Goal: Information Seeking & Learning: Learn about a topic

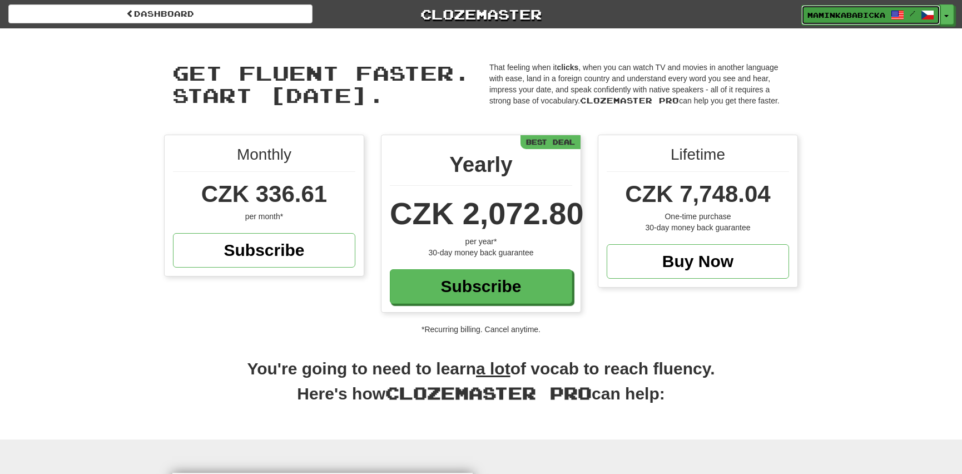
click at [857, 14] on span "maminkababicka" at bounding box center [847, 15] width 78 height 10
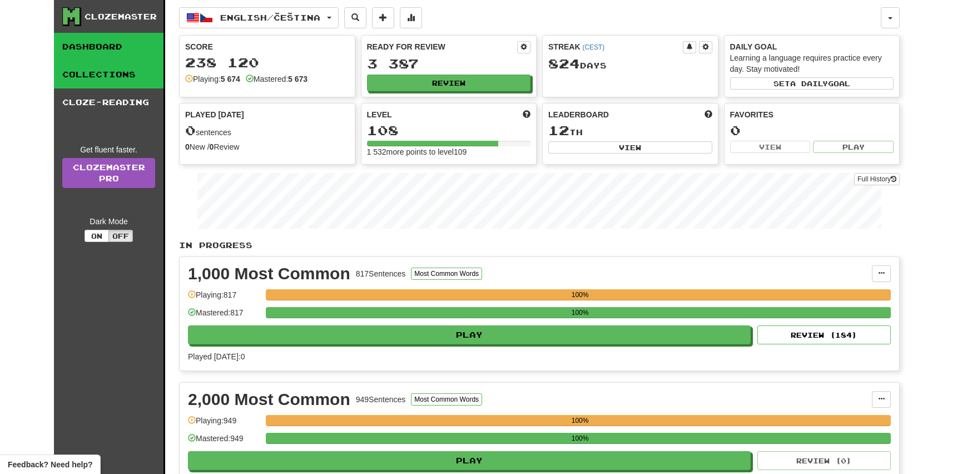
click at [108, 70] on link "Collections" at bounding box center [109, 75] width 110 height 28
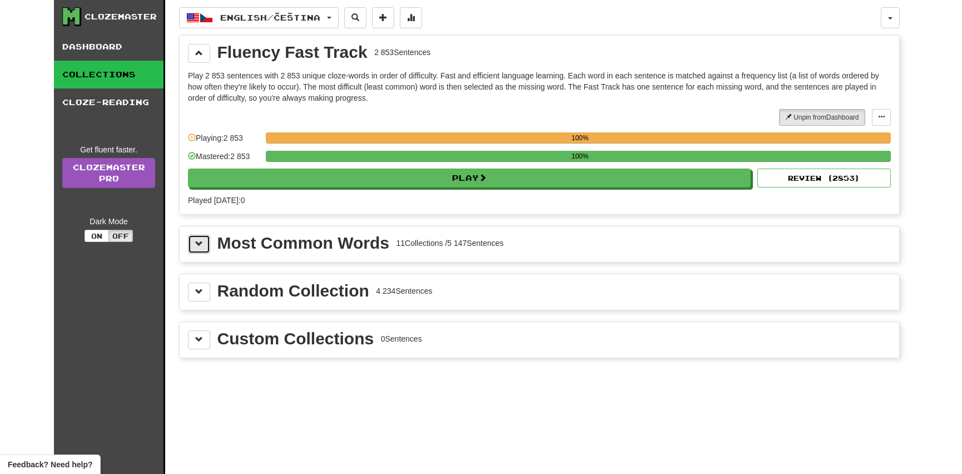
drag, startPoint x: 199, startPoint y: 243, endPoint x: 206, endPoint y: 243, distance: 6.7
click at [204, 243] on button at bounding box center [199, 244] width 22 height 19
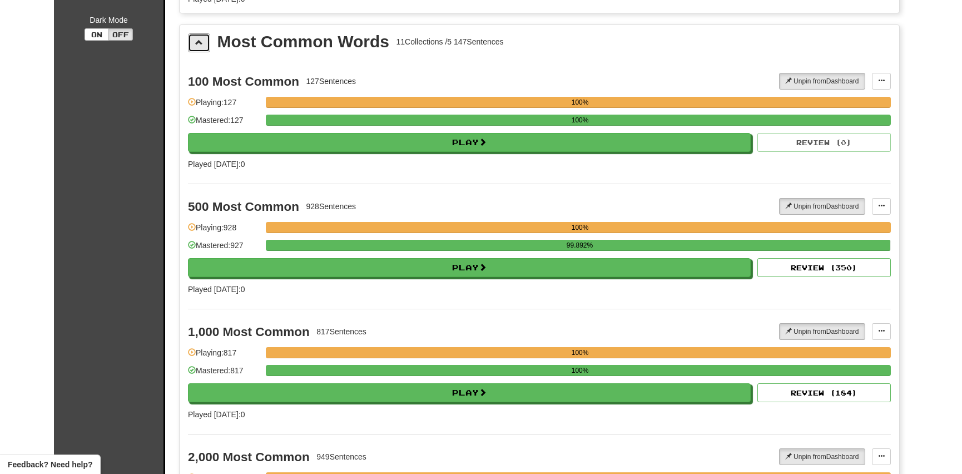
scroll to position [202, 0]
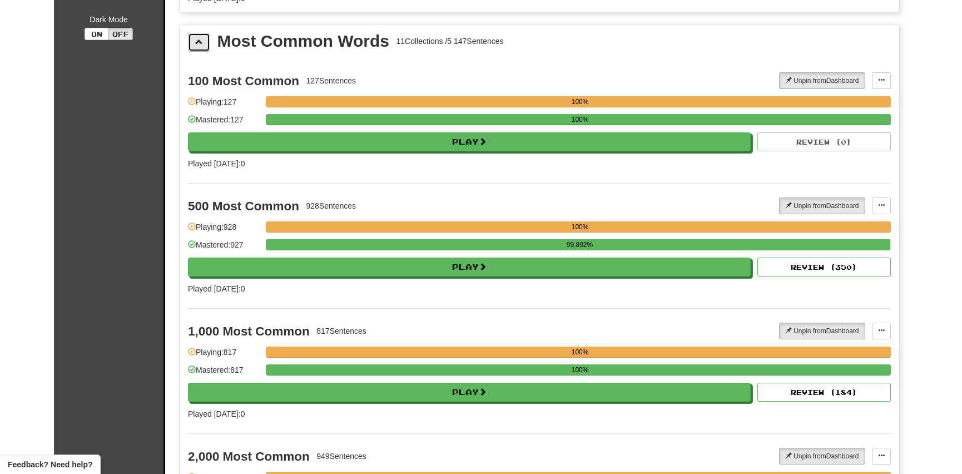
click at [200, 40] on span at bounding box center [199, 42] width 8 height 8
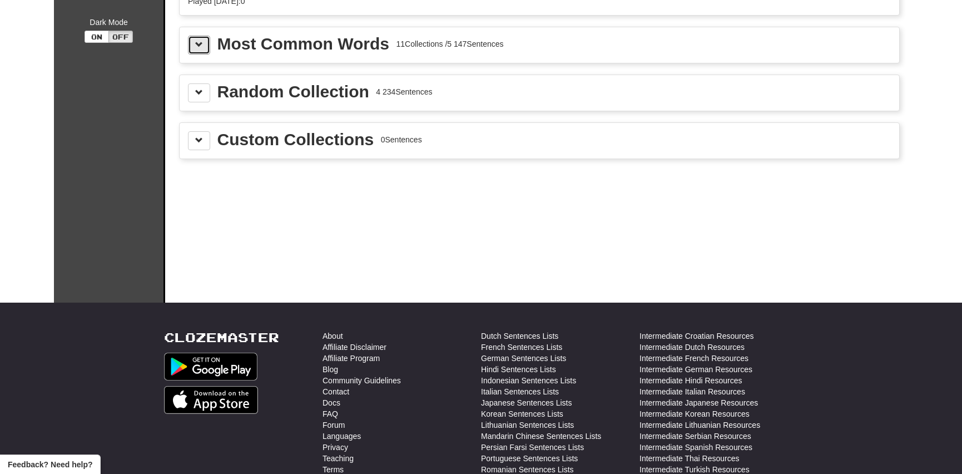
scroll to position [0, 0]
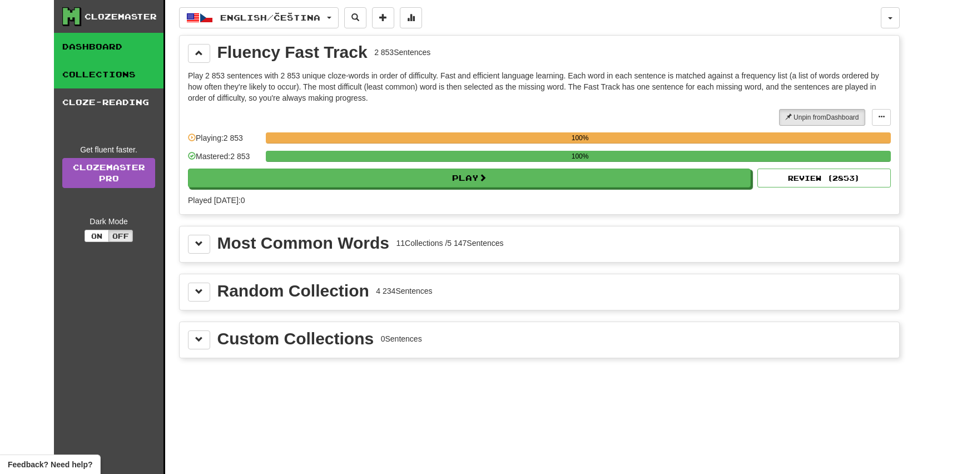
click at [101, 43] on link "Dashboard" at bounding box center [109, 47] width 110 height 28
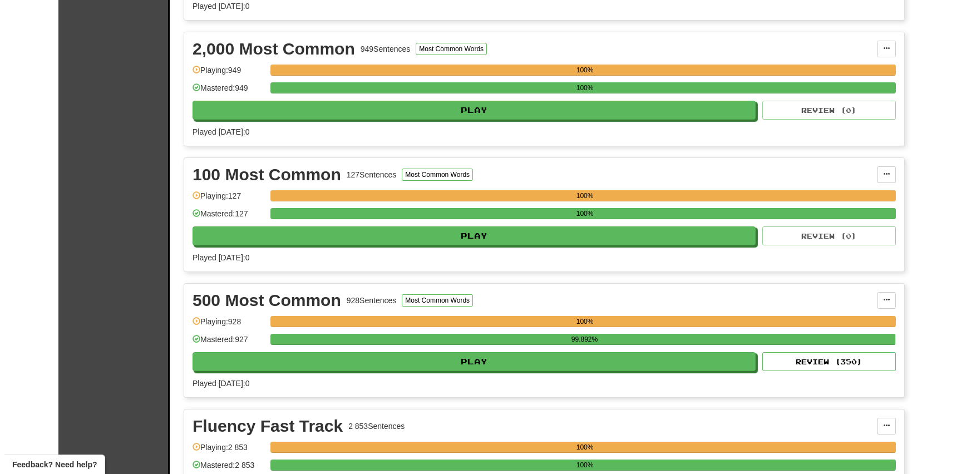
scroll to position [354, 0]
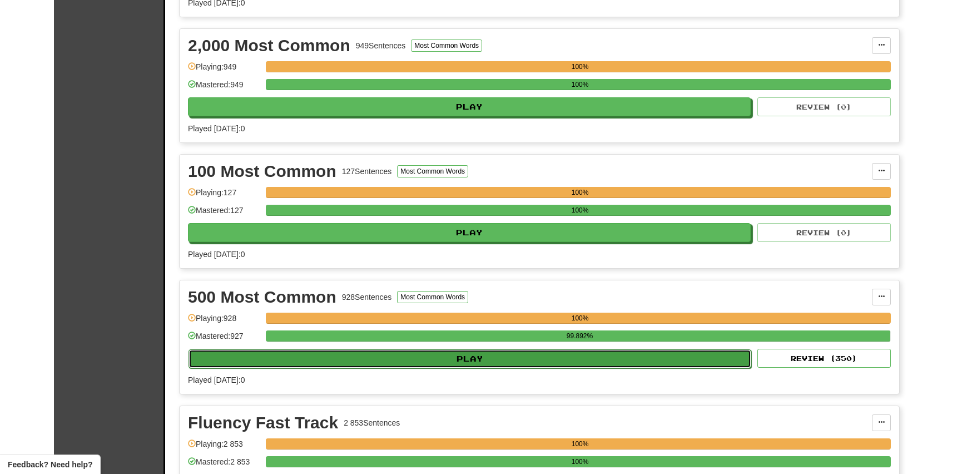
click at [462, 355] on button "Play" at bounding box center [470, 358] width 563 height 19
select select "**"
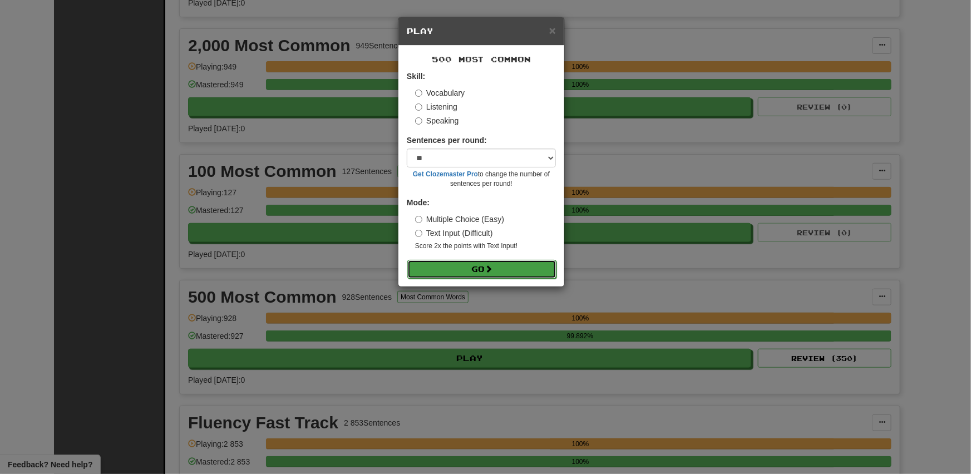
click at [456, 264] on button "Go" at bounding box center [481, 269] width 149 height 19
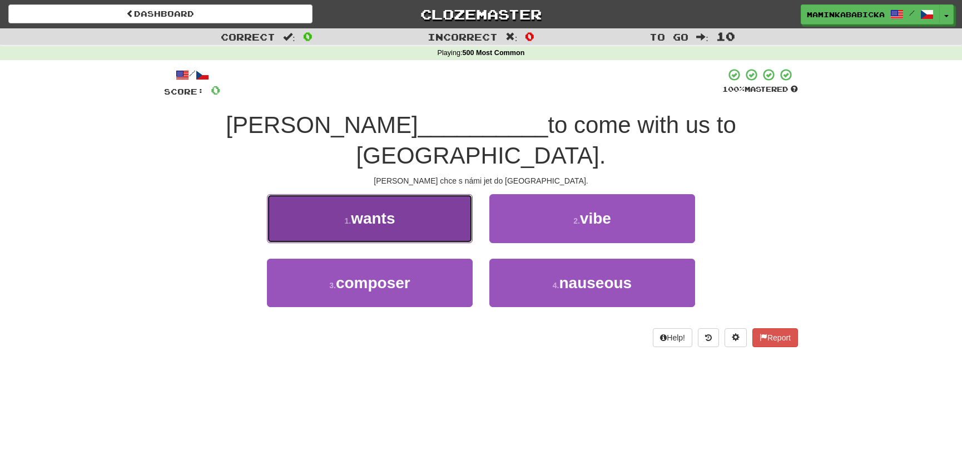
click at [368, 210] on span "wants" at bounding box center [373, 218] width 44 height 17
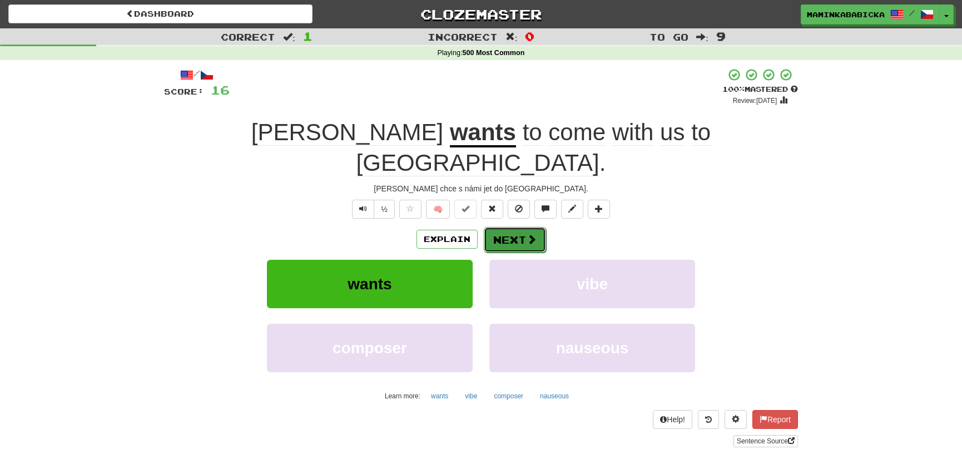
click at [519, 227] on button "Next" at bounding box center [515, 240] width 62 height 26
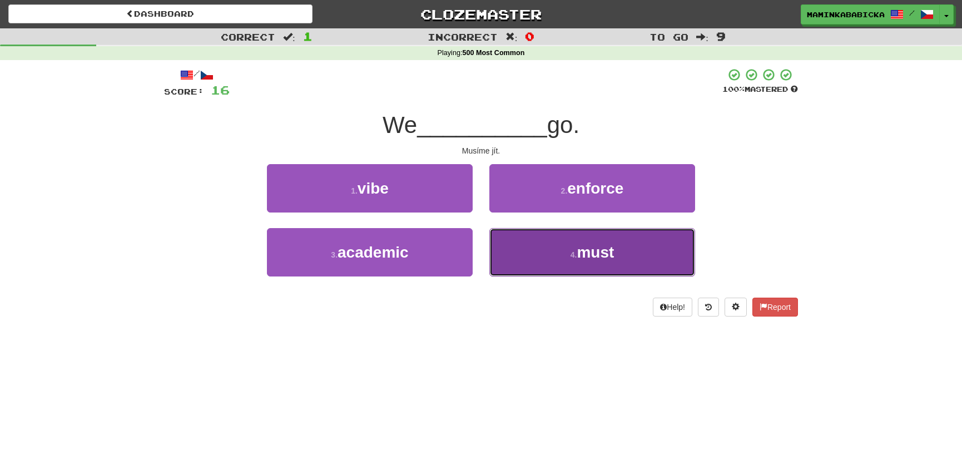
click at [594, 249] on span "must" at bounding box center [595, 252] width 37 height 17
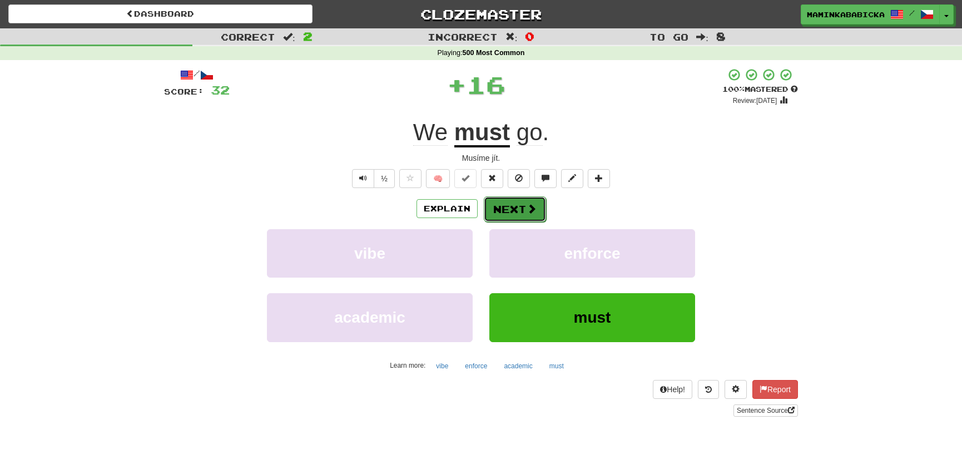
click at [517, 201] on button "Next" at bounding box center [515, 209] width 62 height 26
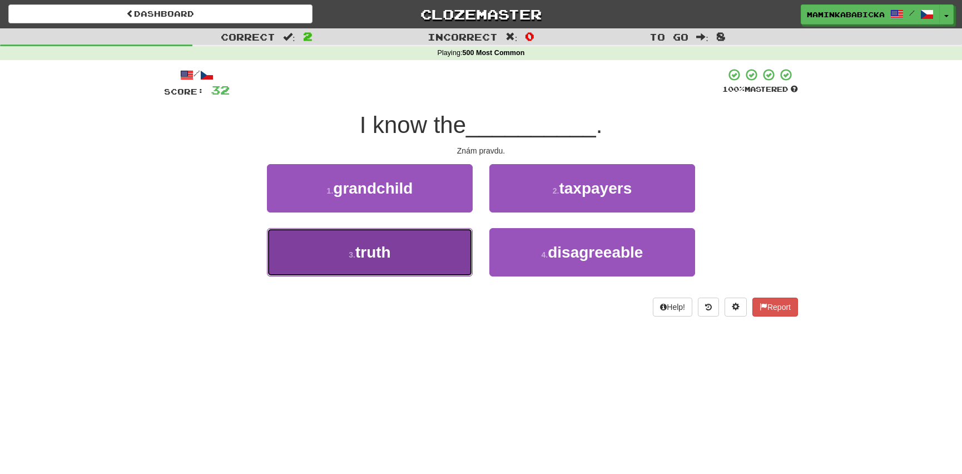
click at [391, 245] on span "truth" at bounding box center [373, 252] width 36 height 17
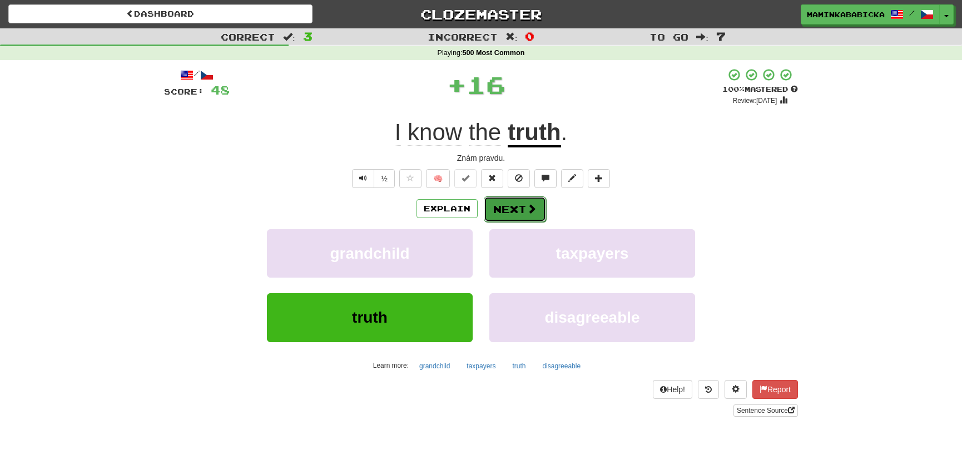
click at [512, 202] on button "Next" at bounding box center [515, 209] width 62 height 26
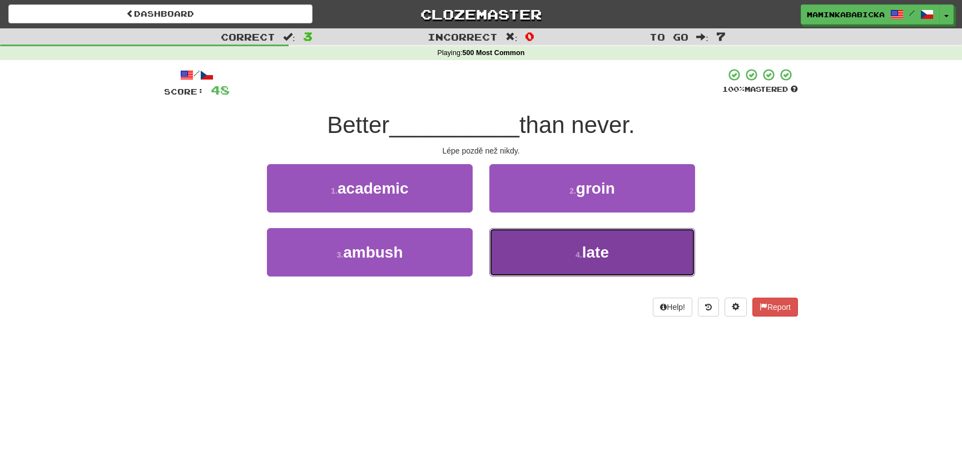
click at [585, 251] on span "late" at bounding box center [595, 252] width 27 height 17
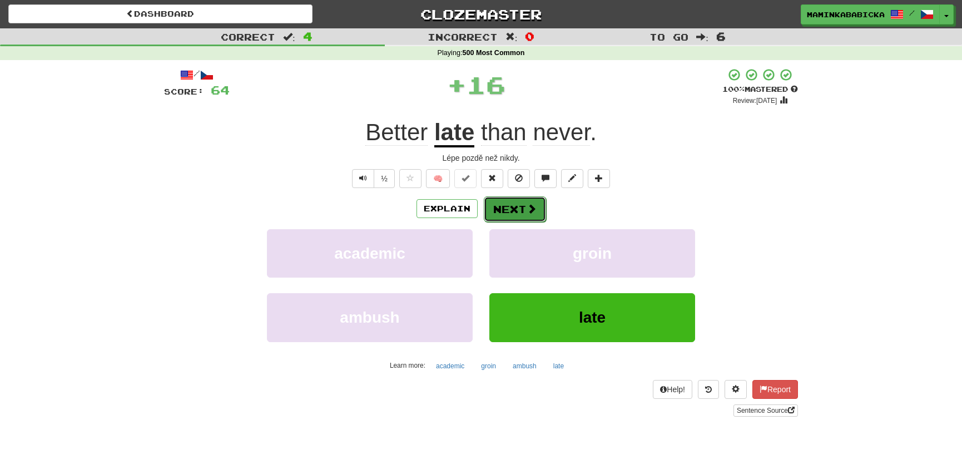
click at [517, 210] on button "Next" at bounding box center [515, 209] width 62 height 26
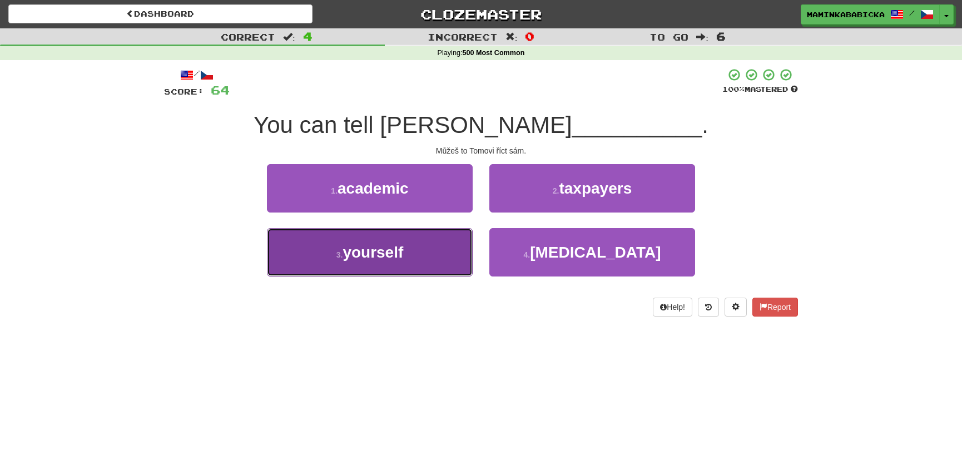
click at [385, 250] on span "yourself" at bounding box center [373, 252] width 61 height 17
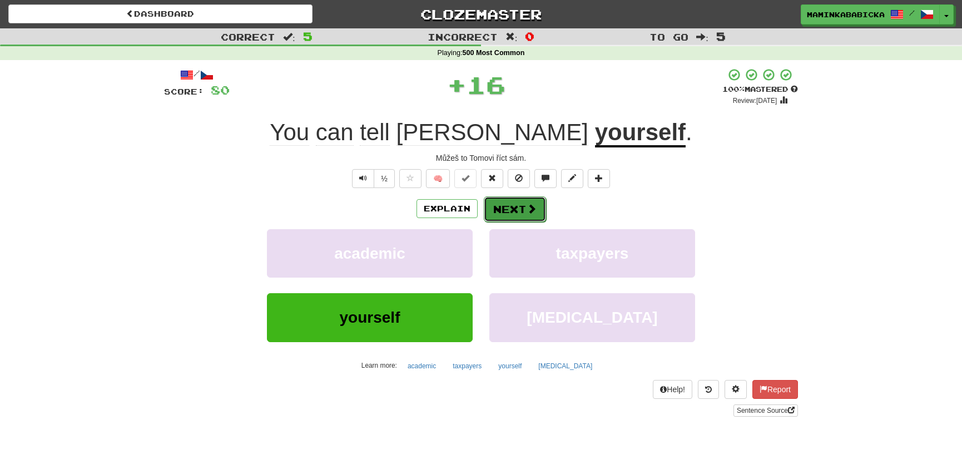
click at [513, 201] on button "Next" at bounding box center [515, 209] width 62 height 26
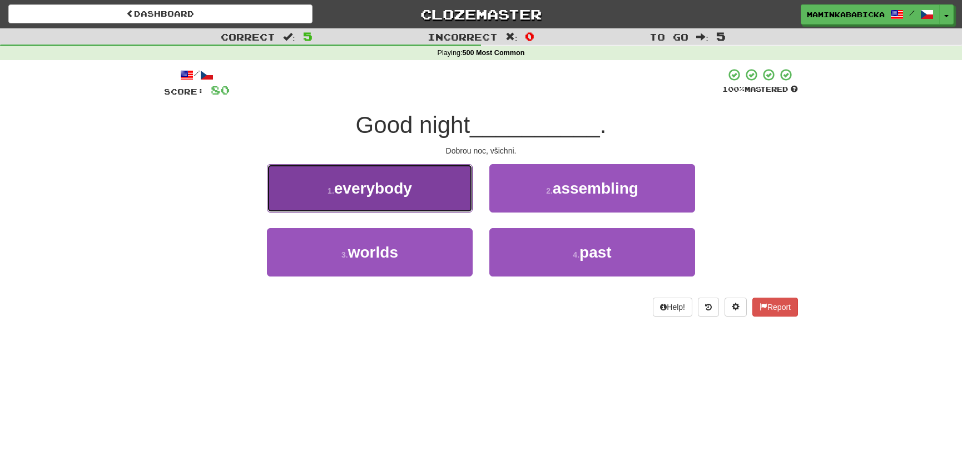
click at [394, 186] on span "everybody" at bounding box center [373, 188] width 78 height 17
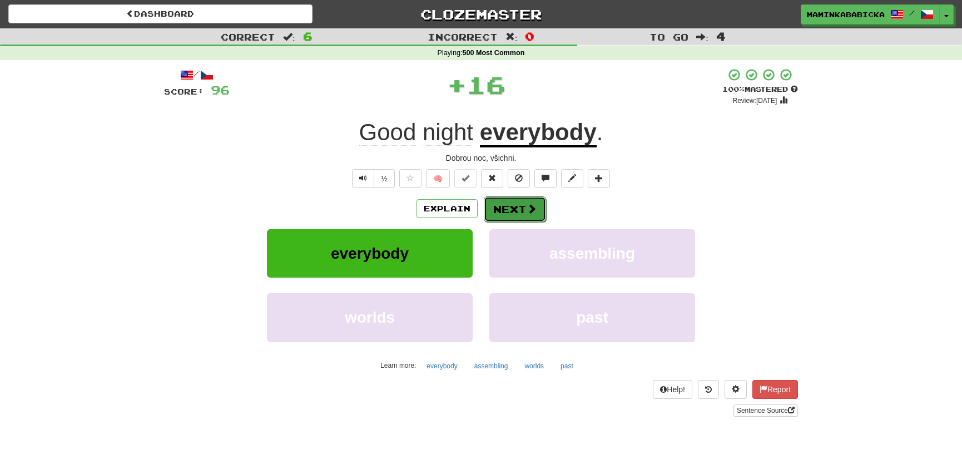
click at [521, 209] on button "Next" at bounding box center [515, 209] width 62 height 26
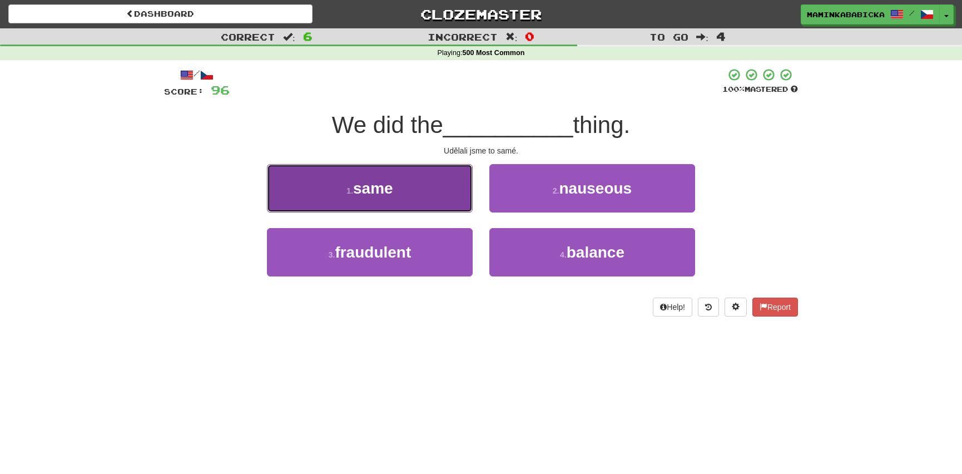
click at [385, 189] on span "same" at bounding box center [373, 188] width 40 height 17
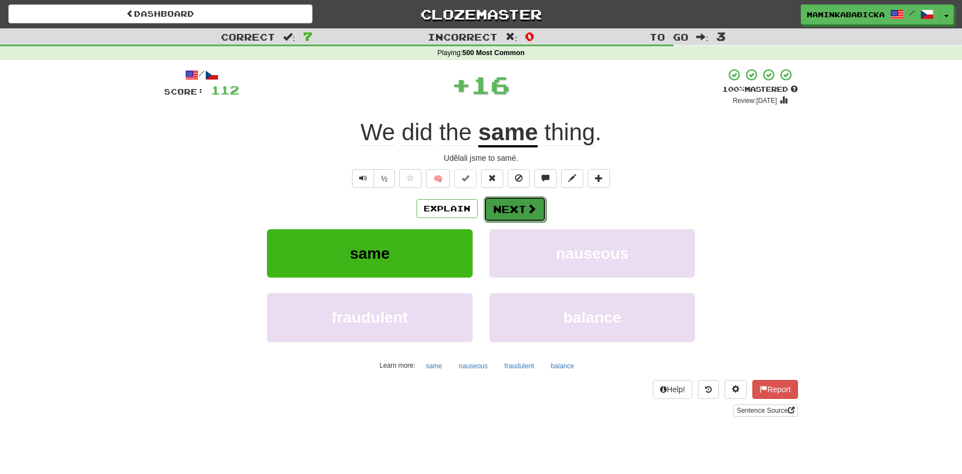
click at [514, 205] on button "Next" at bounding box center [515, 209] width 62 height 26
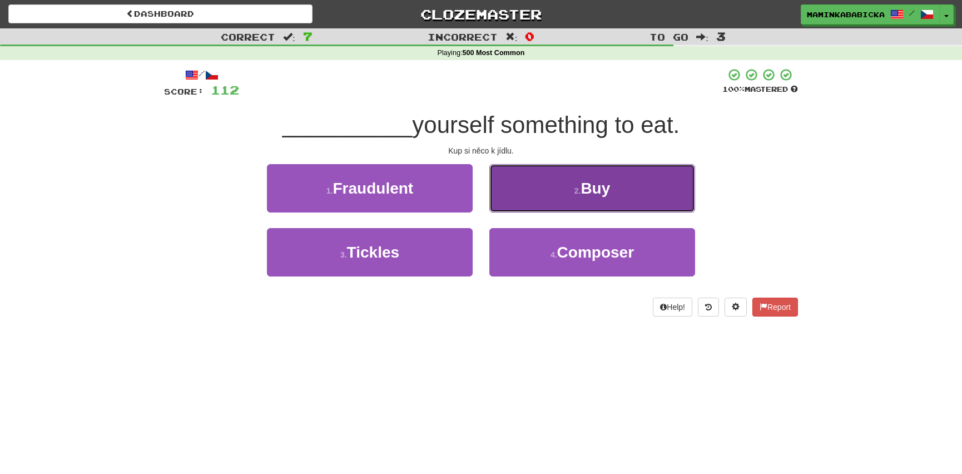
click at [583, 186] on span "Buy" at bounding box center [595, 188] width 29 height 17
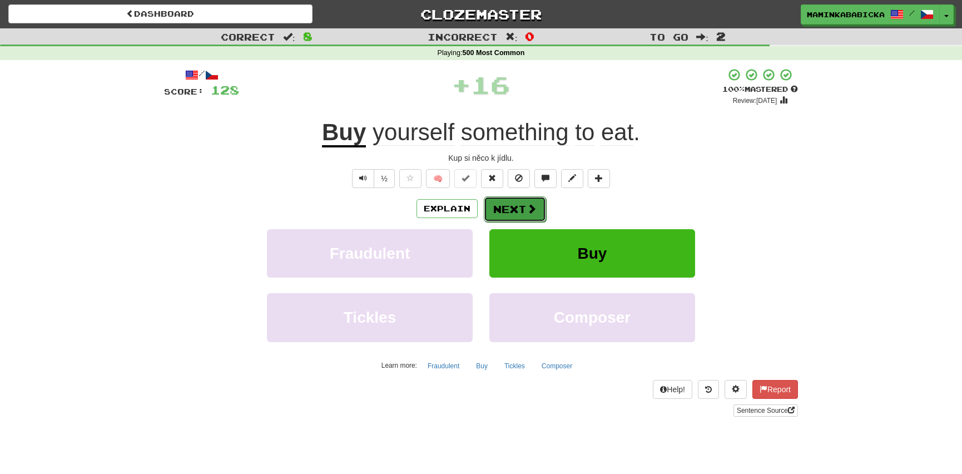
click at [514, 206] on button "Next" at bounding box center [515, 209] width 62 height 26
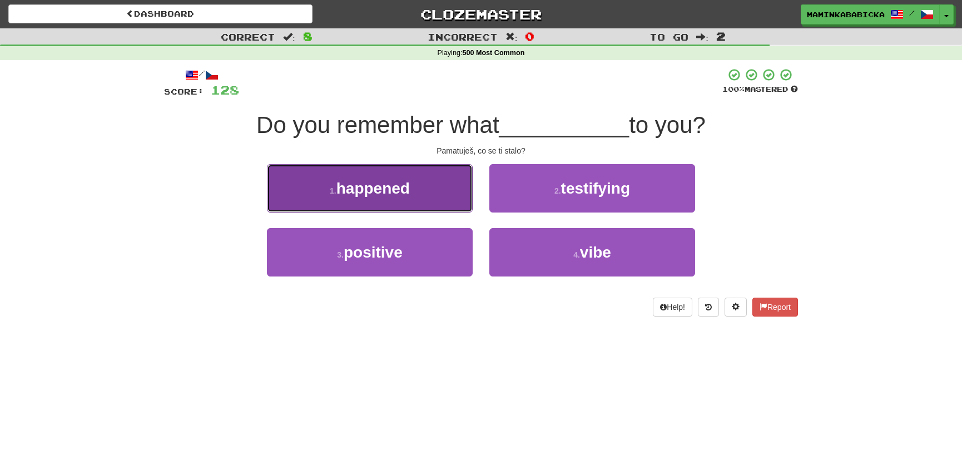
click at [382, 188] on span "happened" at bounding box center [373, 188] width 73 height 17
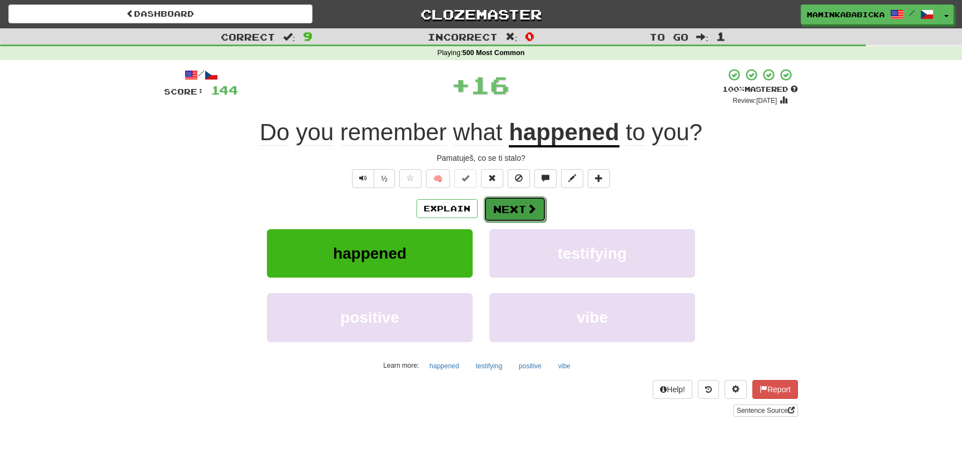
click at [527, 206] on span at bounding box center [532, 209] width 10 height 10
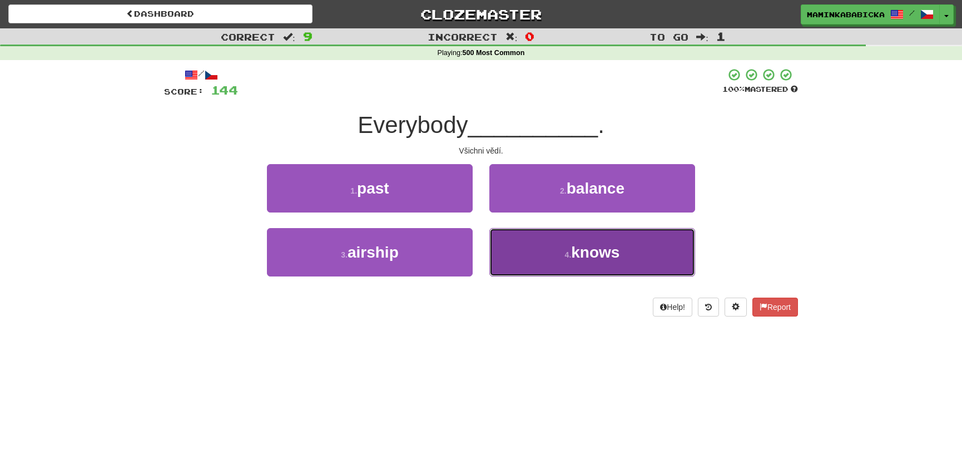
click at [591, 248] on span "knows" at bounding box center [595, 252] width 48 height 17
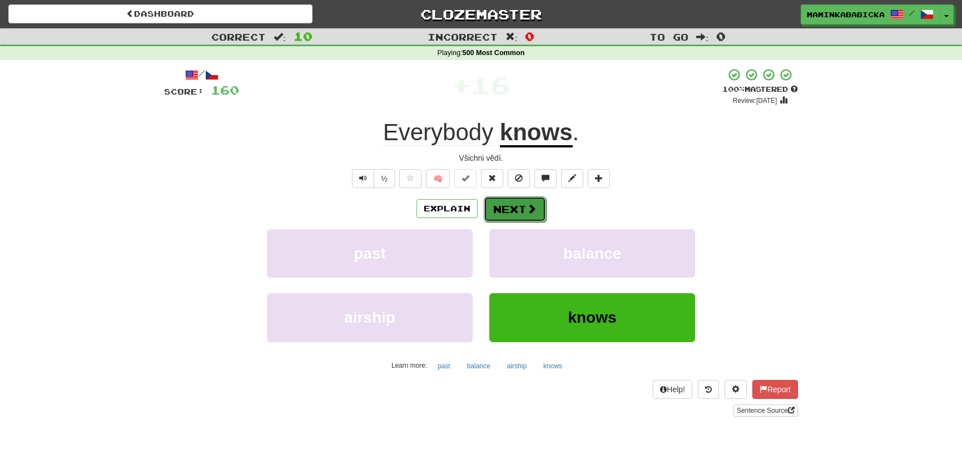
click at [524, 201] on button "Next" at bounding box center [515, 209] width 62 height 26
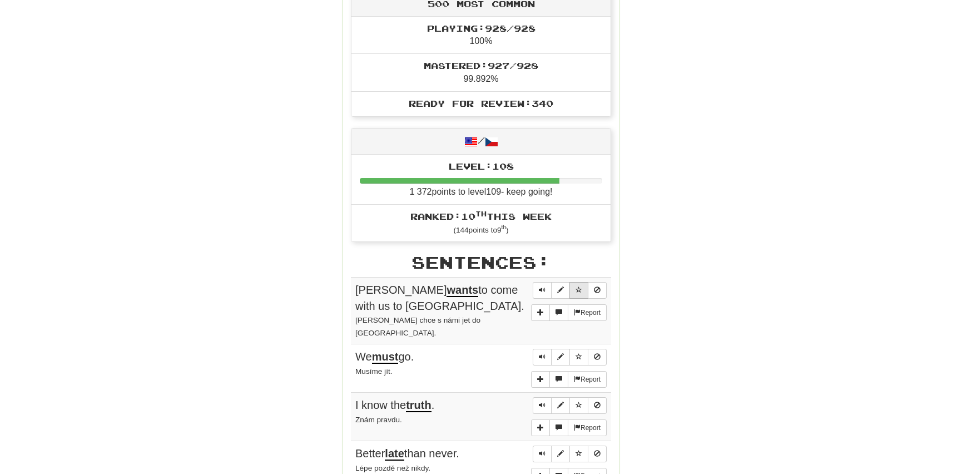
scroll to position [404, 0]
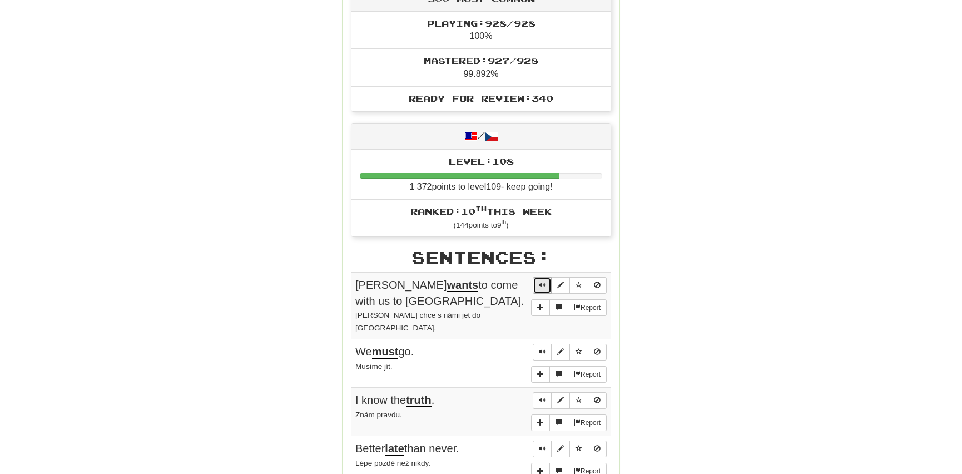
click at [543, 281] on span "Sentence controls" at bounding box center [542, 284] width 7 height 7
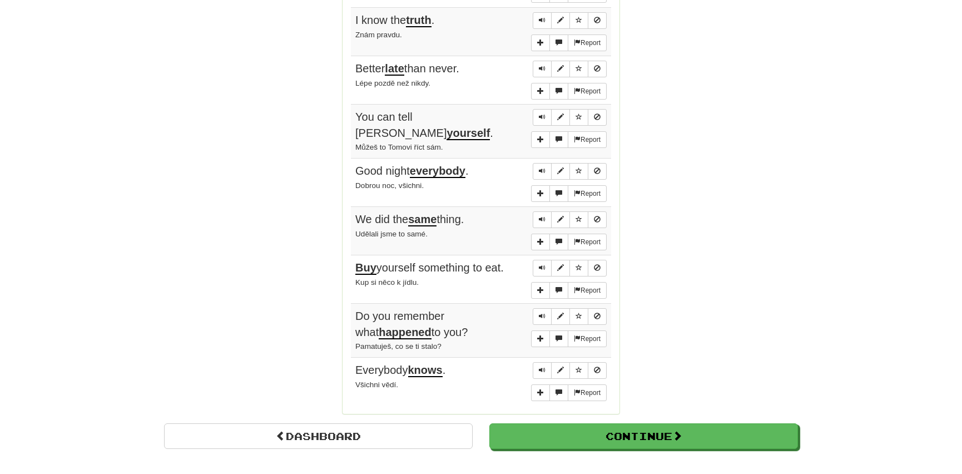
scroll to position [809, 0]
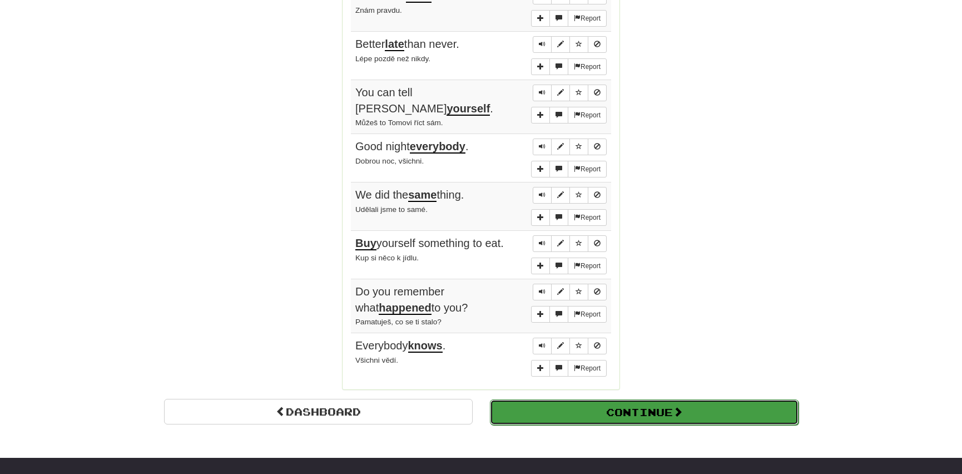
click at [563, 399] on button "Continue" at bounding box center [644, 412] width 309 height 26
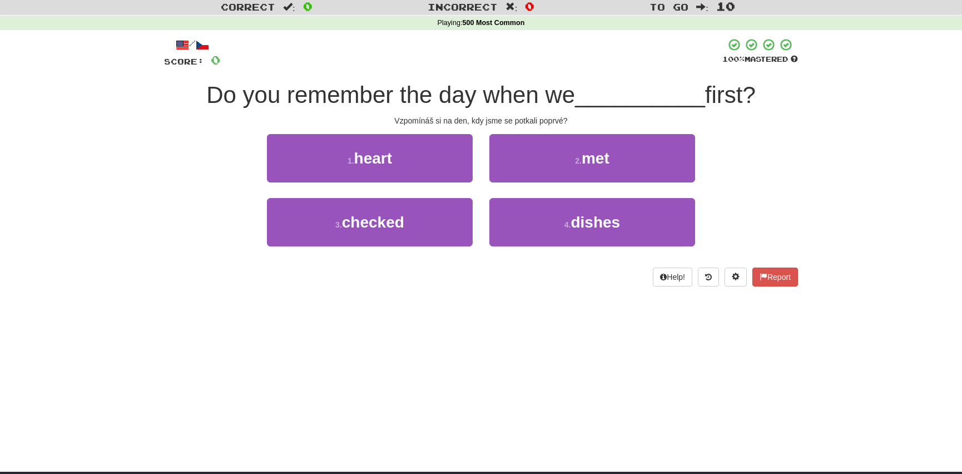
scroll to position [0, 0]
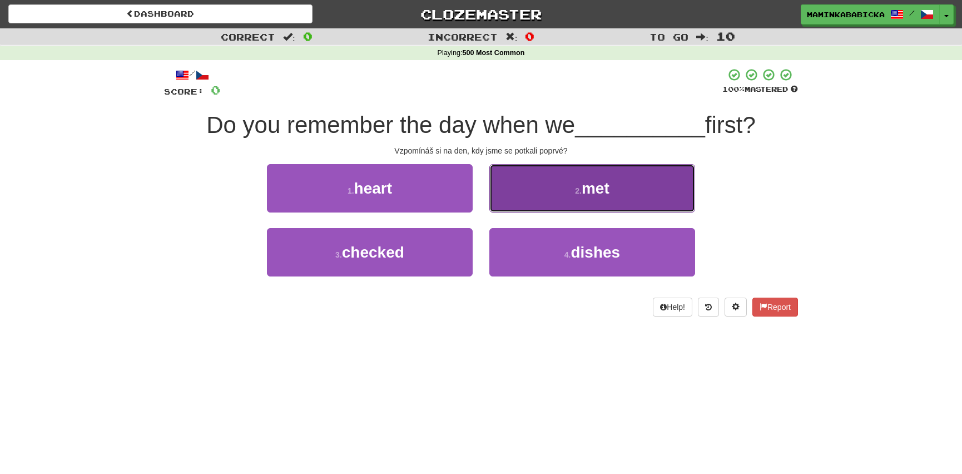
click at [603, 190] on span "met" at bounding box center [596, 188] width 28 height 17
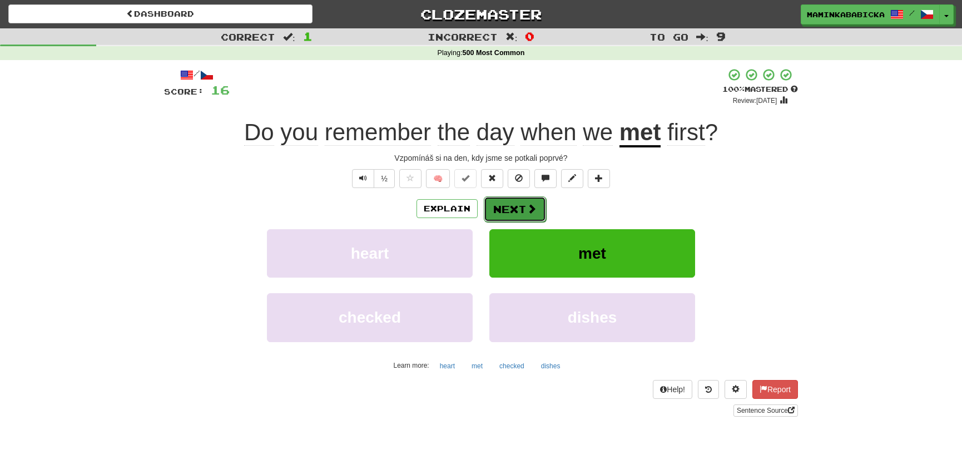
click at [519, 202] on button "Next" at bounding box center [515, 209] width 62 height 26
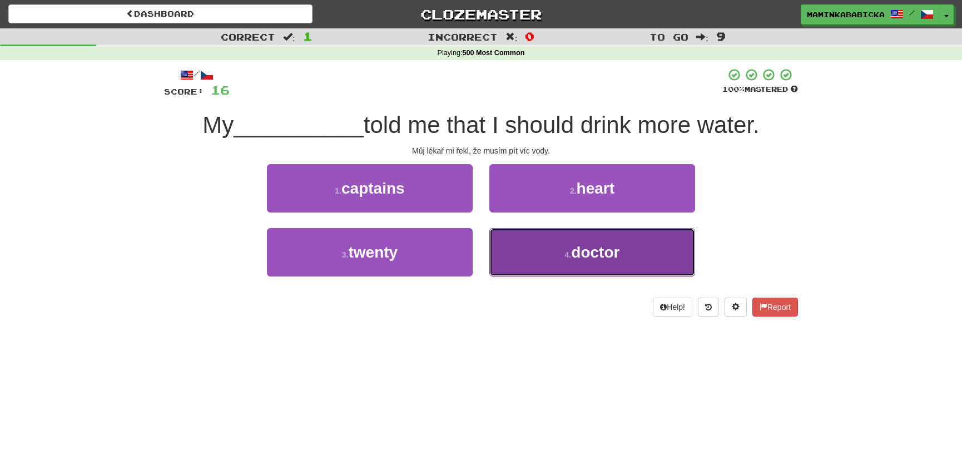
click at [590, 250] on span "doctor" at bounding box center [595, 252] width 48 height 17
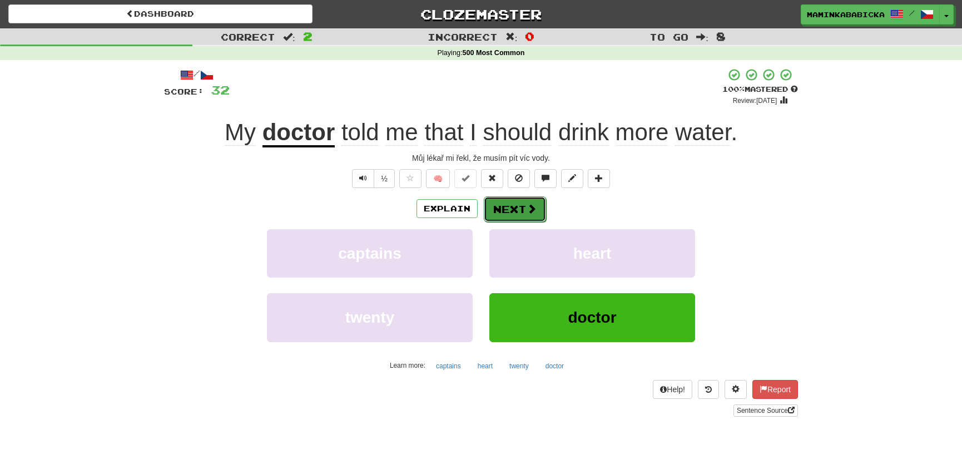
click at [503, 205] on button "Next" at bounding box center [515, 209] width 62 height 26
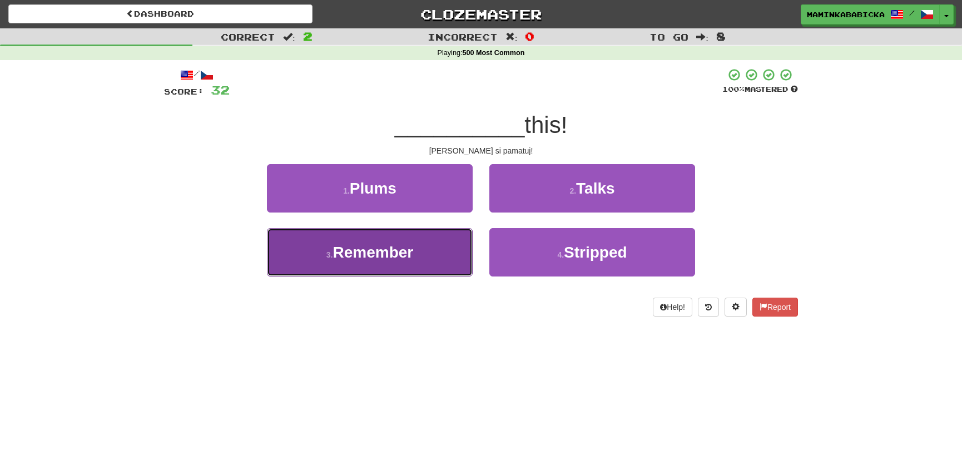
click at [374, 249] on span "Remember" at bounding box center [373, 252] width 81 height 17
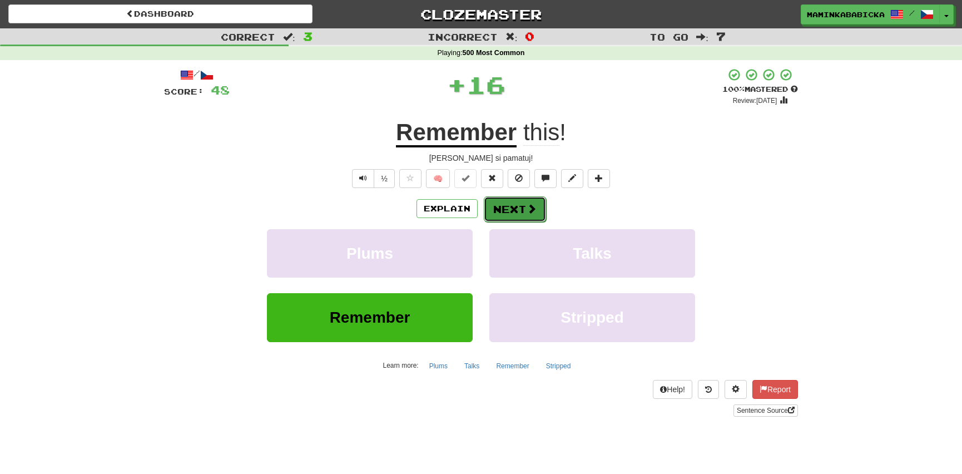
click at [509, 205] on button "Next" at bounding box center [515, 209] width 62 height 26
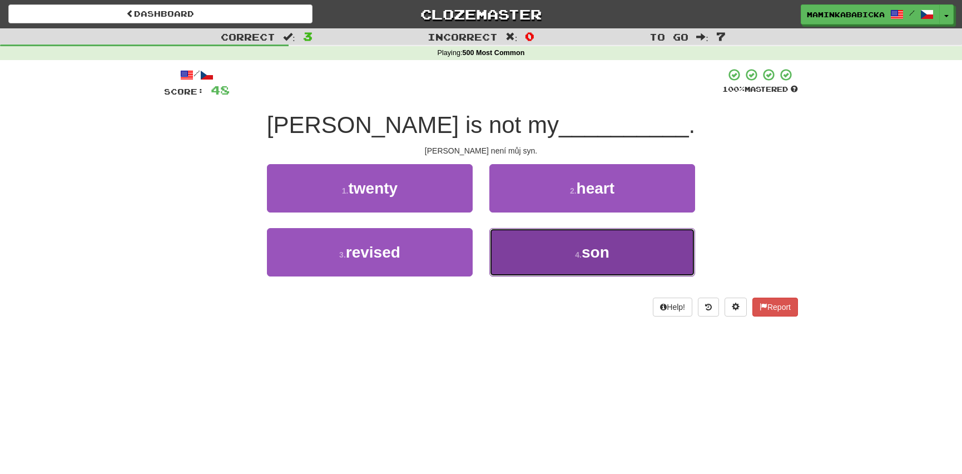
click at [583, 249] on span "son" at bounding box center [596, 252] width 28 height 17
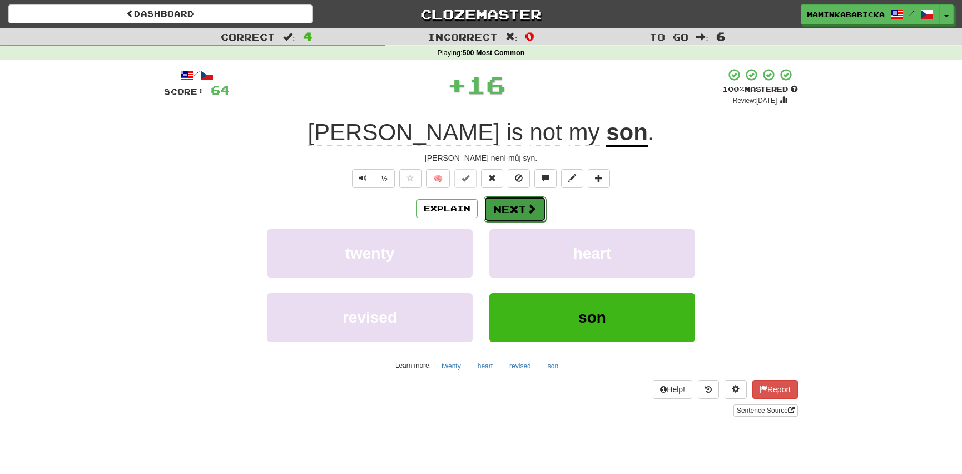
click at [511, 209] on button "Next" at bounding box center [515, 209] width 62 height 26
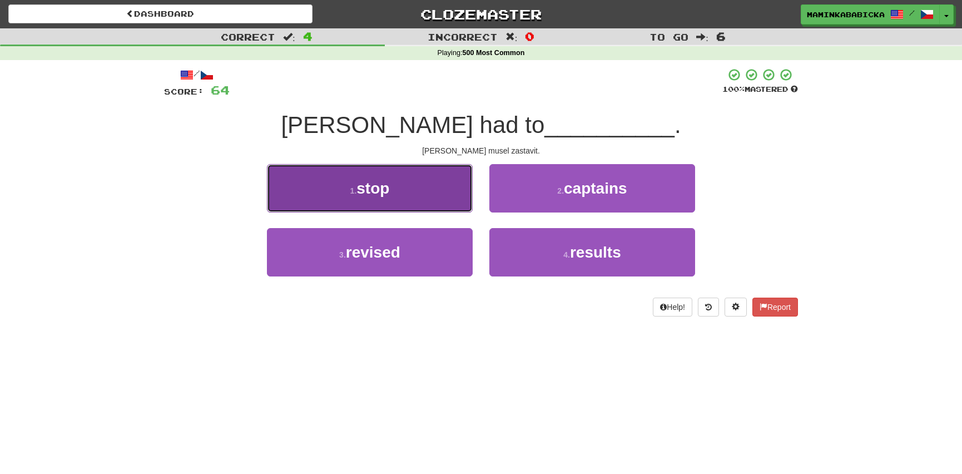
click at [406, 187] on button "1 . stop" at bounding box center [370, 188] width 206 height 48
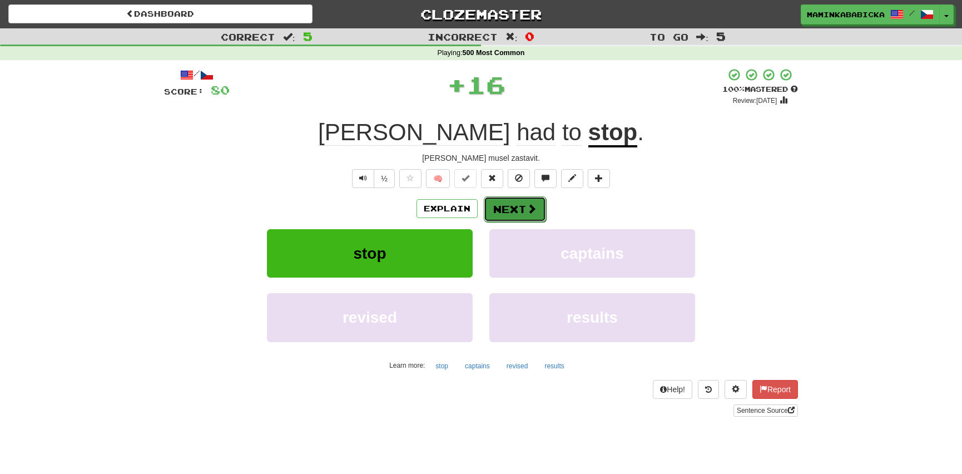
click at [516, 206] on button "Next" at bounding box center [515, 209] width 62 height 26
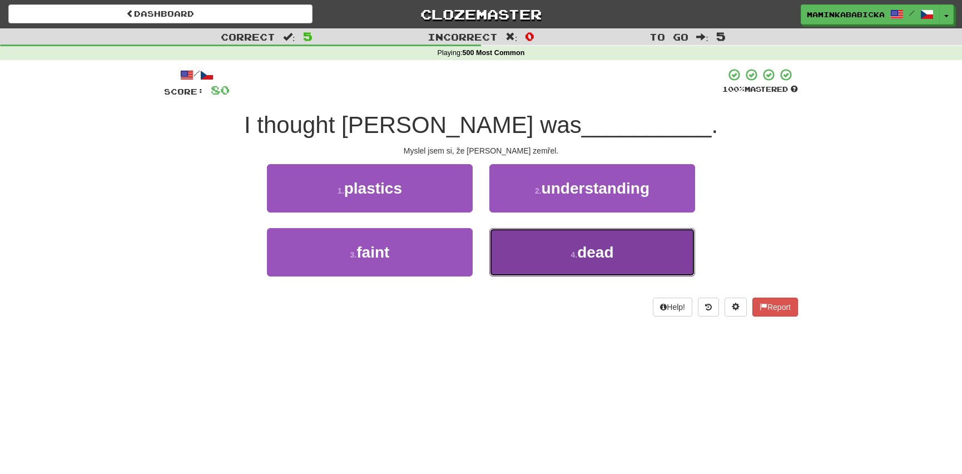
click at [596, 255] on span "dead" at bounding box center [595, 252] width 36 height 17
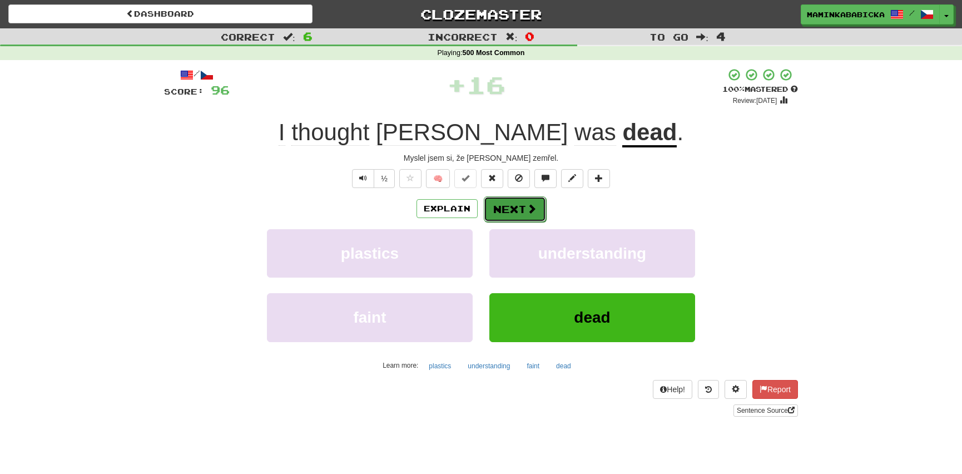
click at [511, 206] on button "Next" at bounding box center [515, 209] width 62 height 26
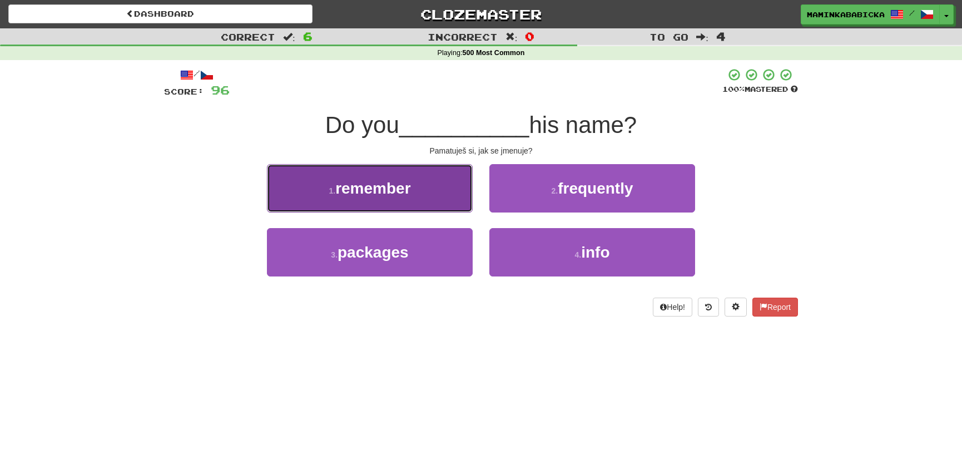
click at [362, 188] on span "remember" at bounding box center [372, 188] width 75 height 17
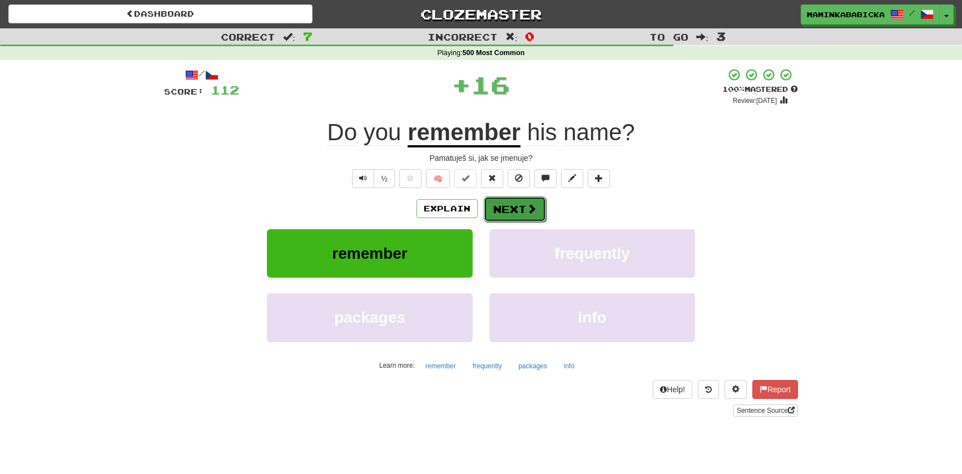
click at [523, 206] on button "Next" at bounding box center [515, 209] width 62 height 26
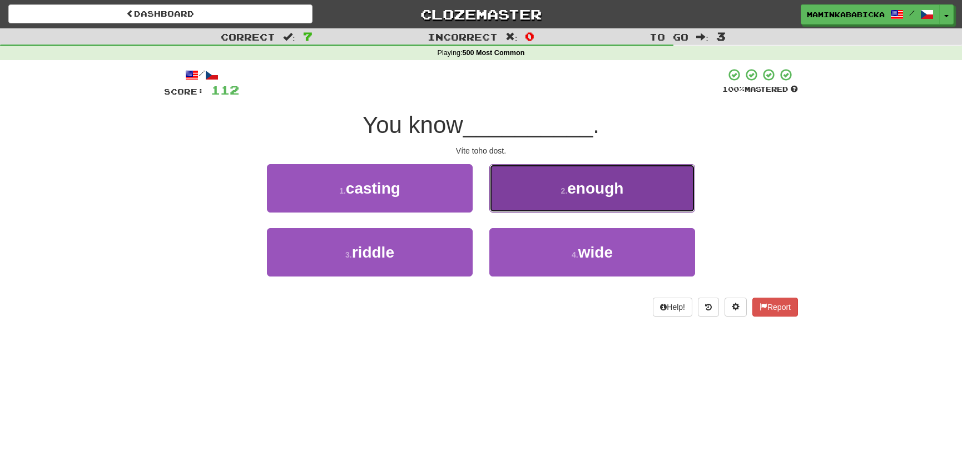
click at [596, 190] on span "enough" at bounding box center [595, 188] width 56 height 17
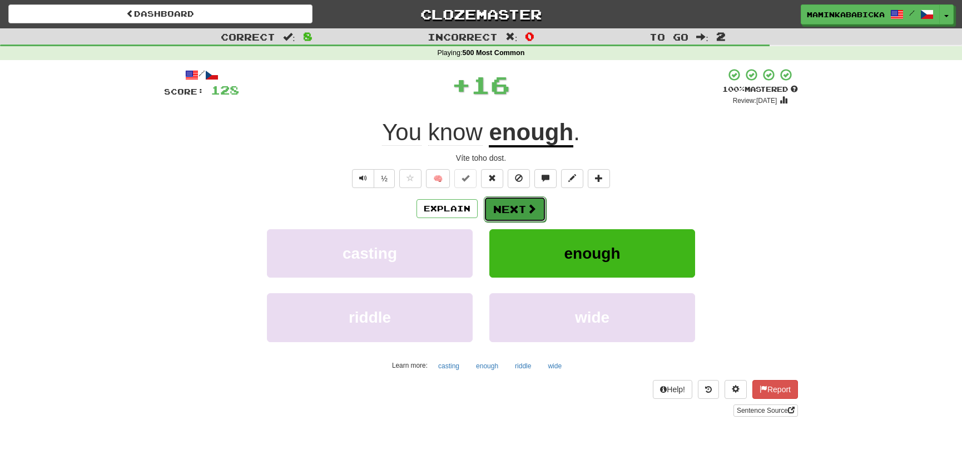
click at [512, 205] on button "Next" at bounding box center [515, 209] width 62 height 26
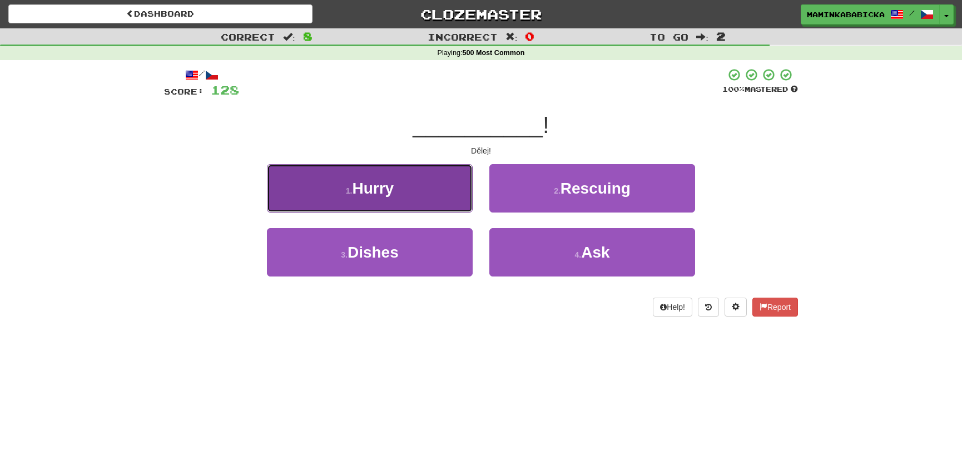
click at [398, 184] on button "1 . Hurry" at bounding box center [370, 188] width 206 height 48
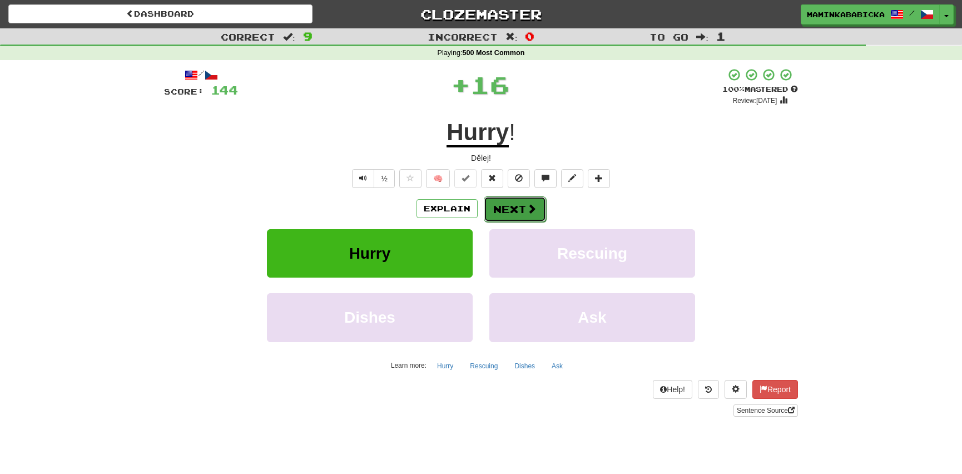
click at [509, 205] on button "Next" at bounding box center [515, 209] width 62 height 26
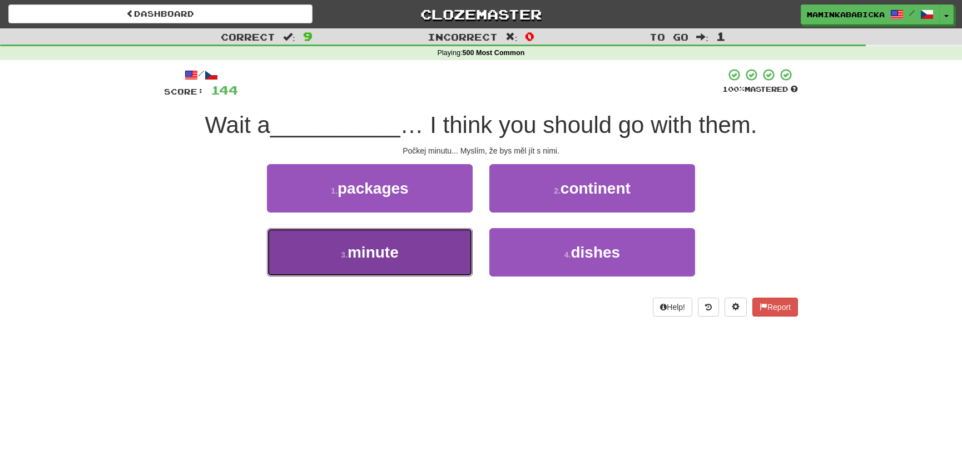
click at [384, 252] on span "minute" at bounding box center [373, 252] width 51 height 17
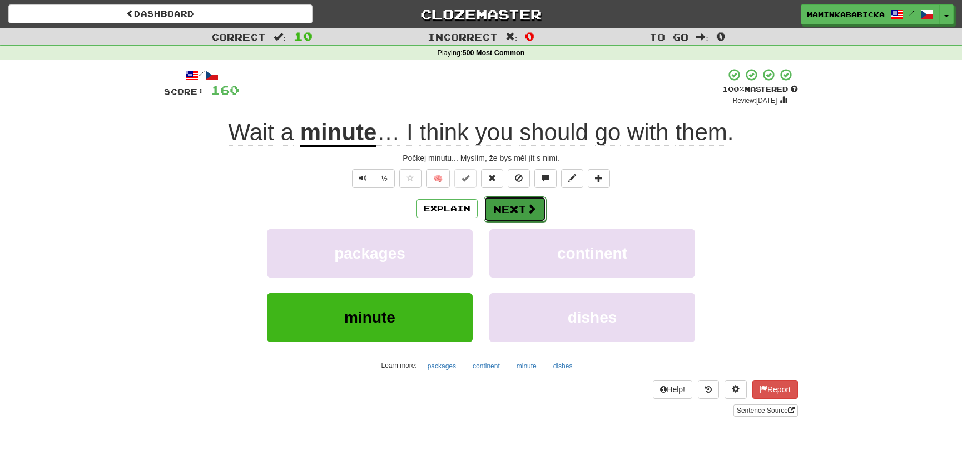
click at [515, 204] on button "Next" at bounding box center [515, 209] width 62 height 26
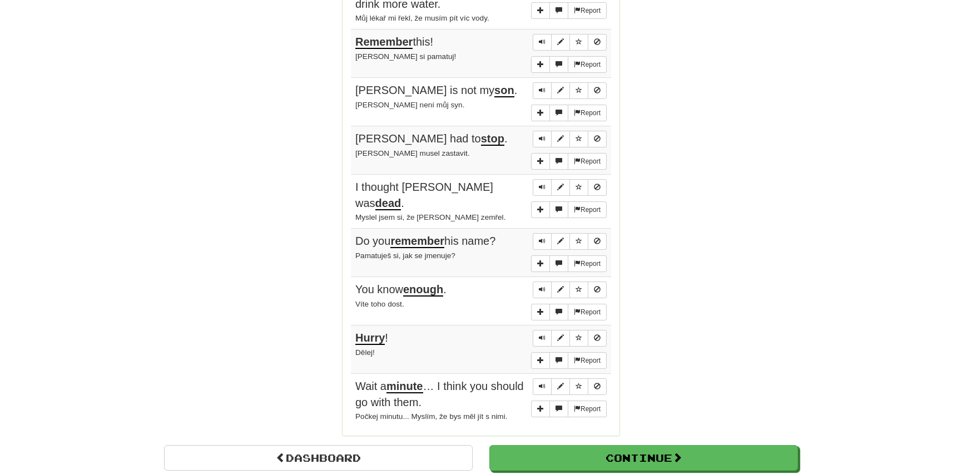
scroll to position [758, 0]
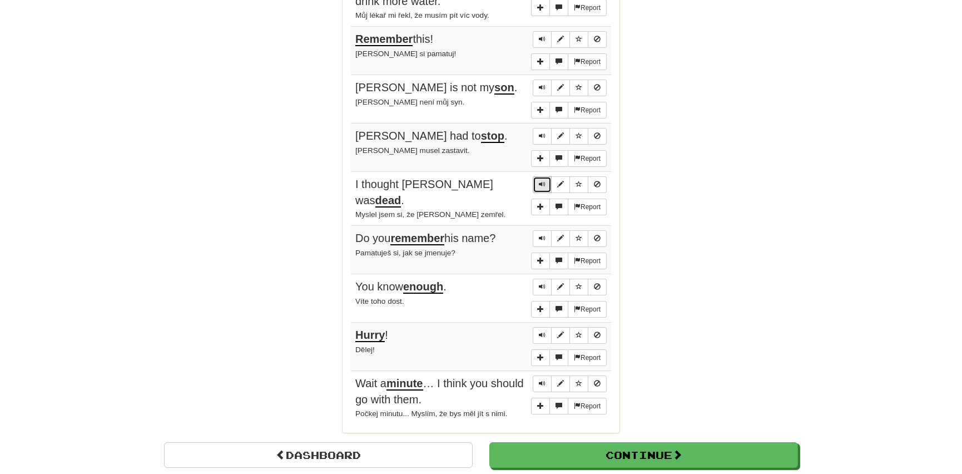
click at [539, 181] on span "Sentence controls" at bounding box center [542, 184] width 7 height 7
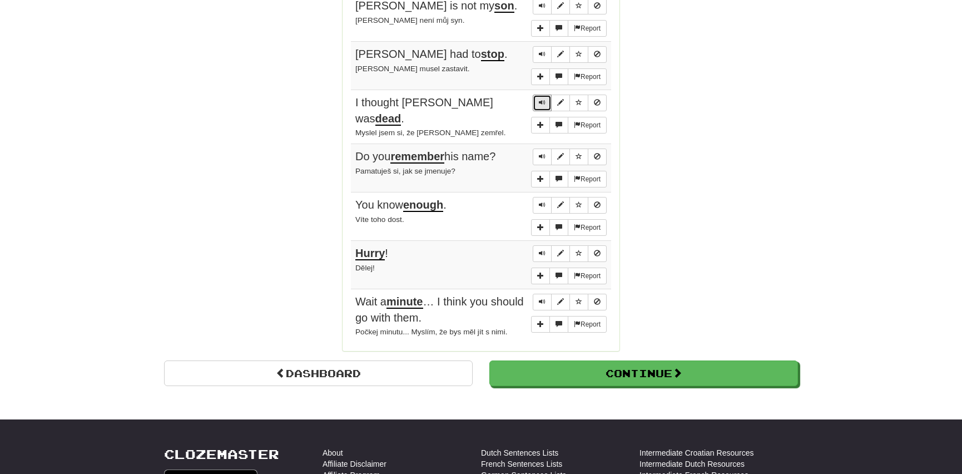
scroll to position [859, 0]
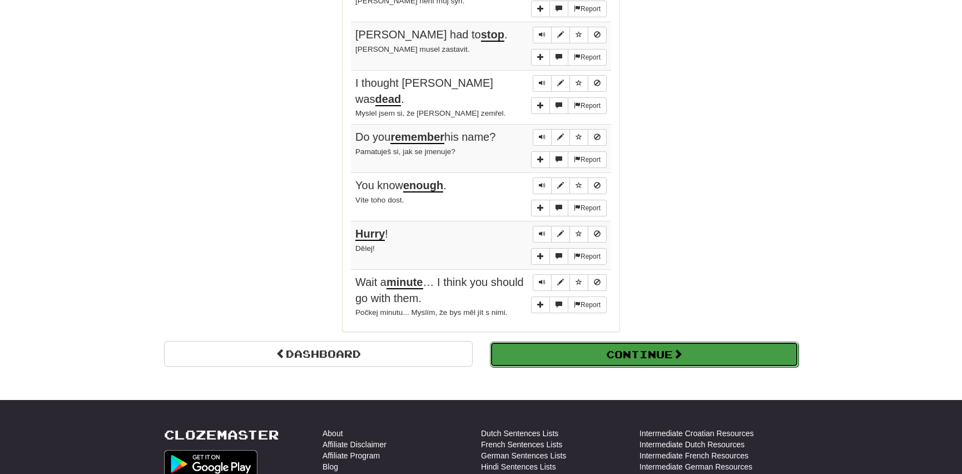
click at [542, 342] on button "Continue" at bounding box center [644, 355] width 309 height 26
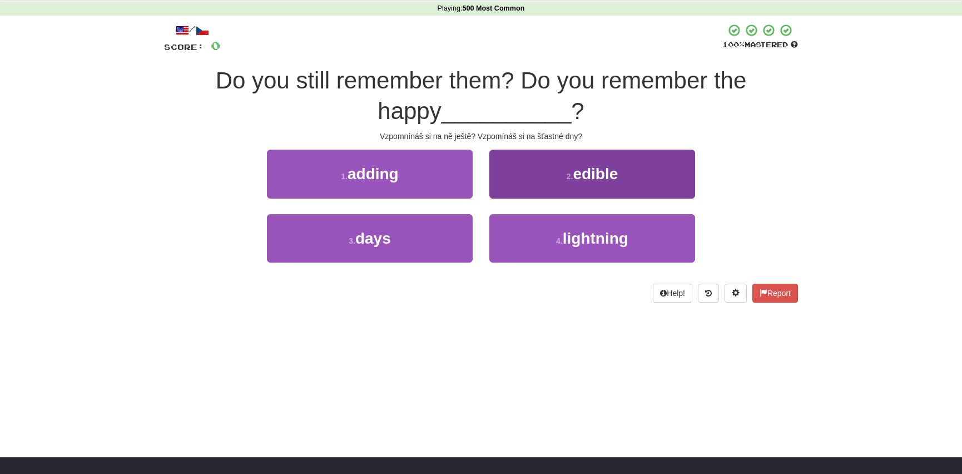
scroll to position [0, 0]
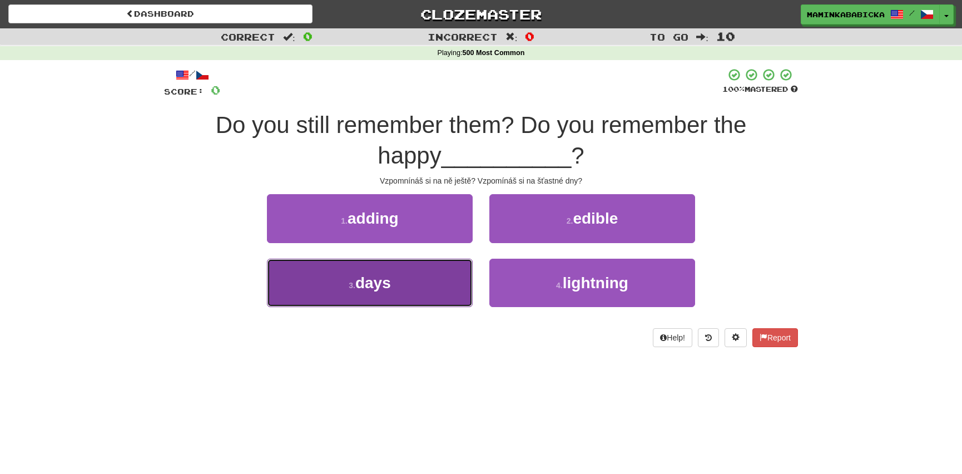
click at [386, 284] on span "days" at bounding box center [373, 282] width 36 height 17
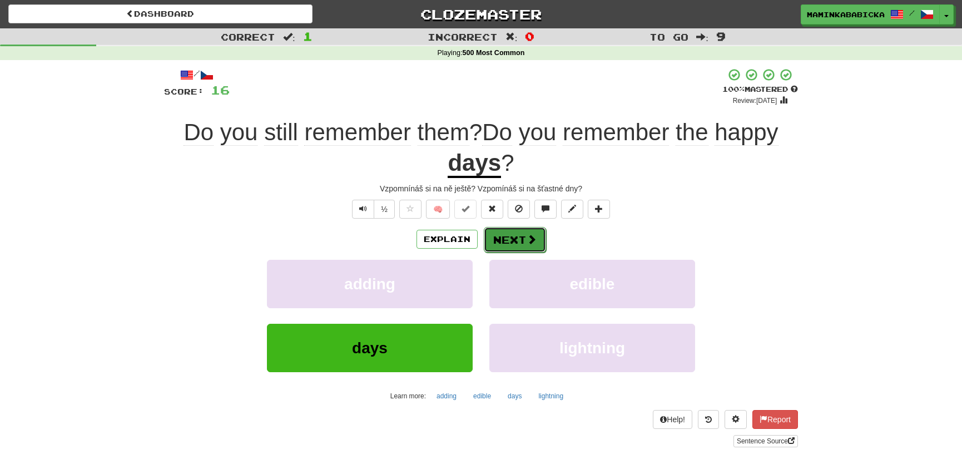
click at [506, 232] on button "Next" at bounding box center [515, 240] width 62 height 26
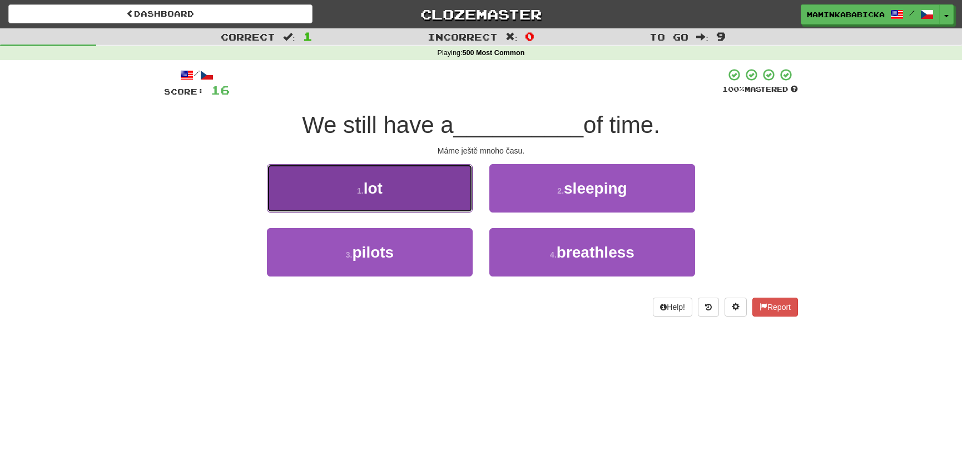
click at [403, 185] on button "1 . lot" at bounding box center [370, 188] width 206 height 48
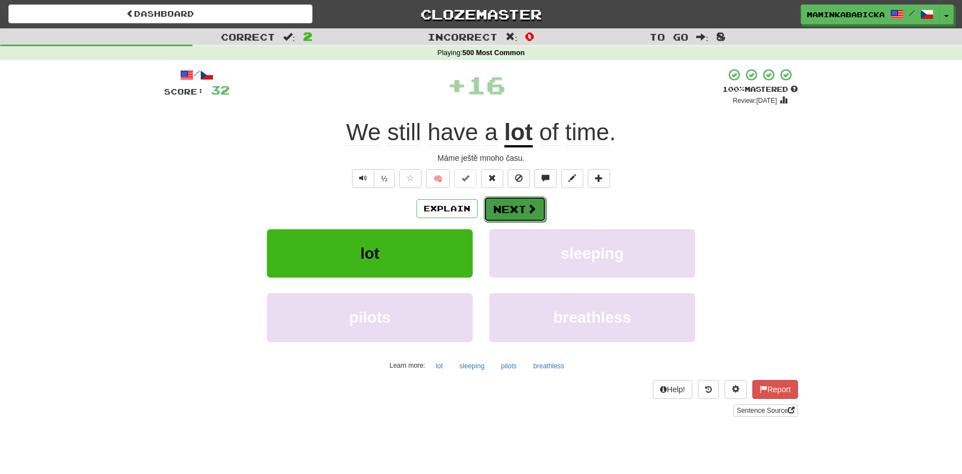
click at [520, 202] on button "Next" at bounding box center [515, 209] width 62 height 26
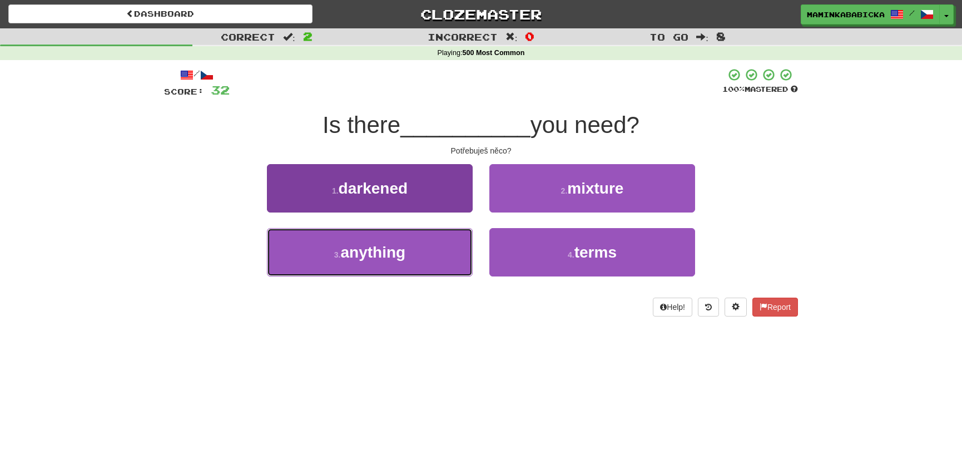
drag, startPoint x: 385, startPoint y: 253, endPoint x: 391, endPoint y: 250, distance: 6.0
click at [387, 253] on span "anything" at bounding box center [373, 252] width 65 height 17
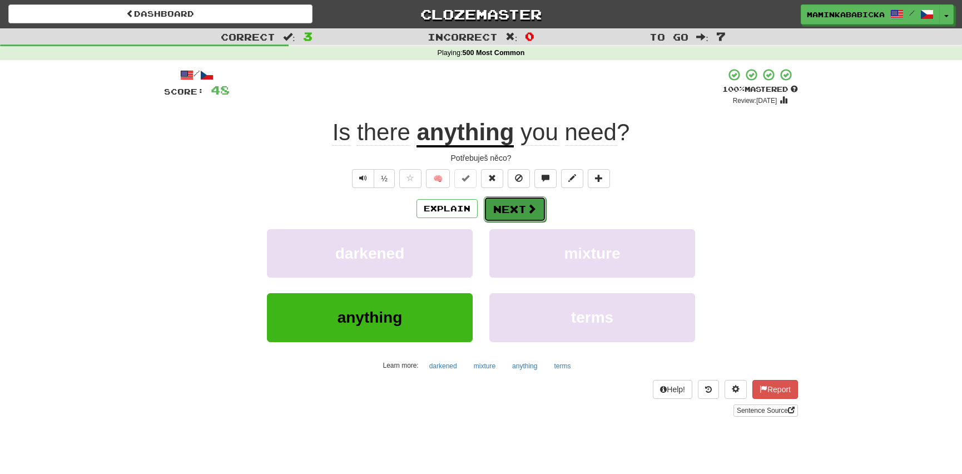
click at [514, 203] on button "Next" at bounding box center [515, 209] width 62 height 26
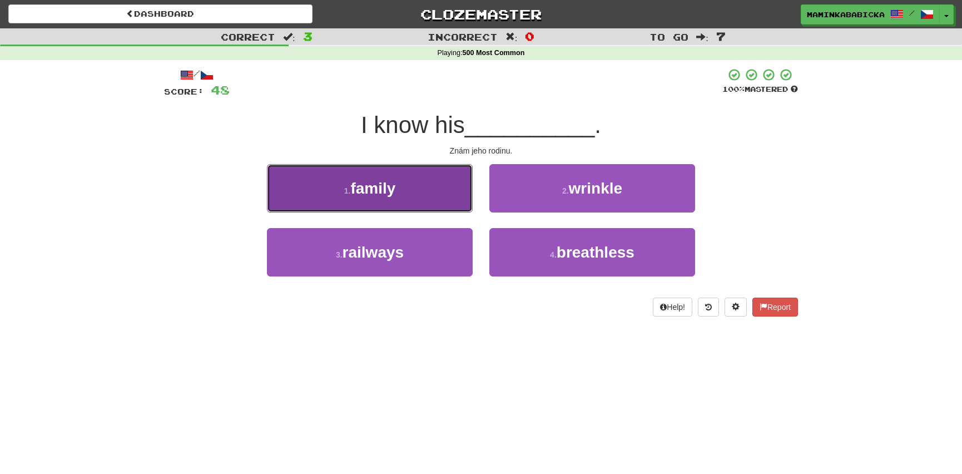
click at [400, 185] on button "1 . family" at bounding box center [370, 188] width 206 height 48
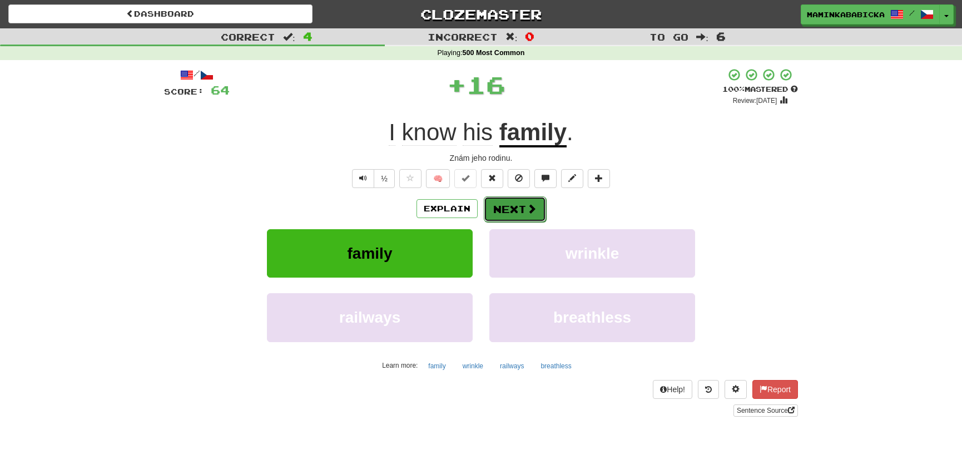
click at [519, 206] on button "Next" at bounding box center [515, 209] width 62 height 26
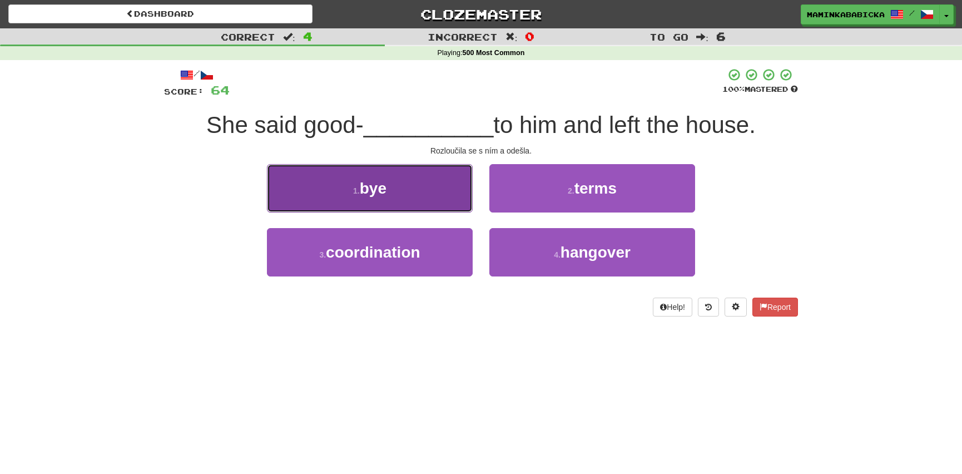
click at [400, 185] on button "1 . bye" at bounding box center [370, 188] width 206 height 48
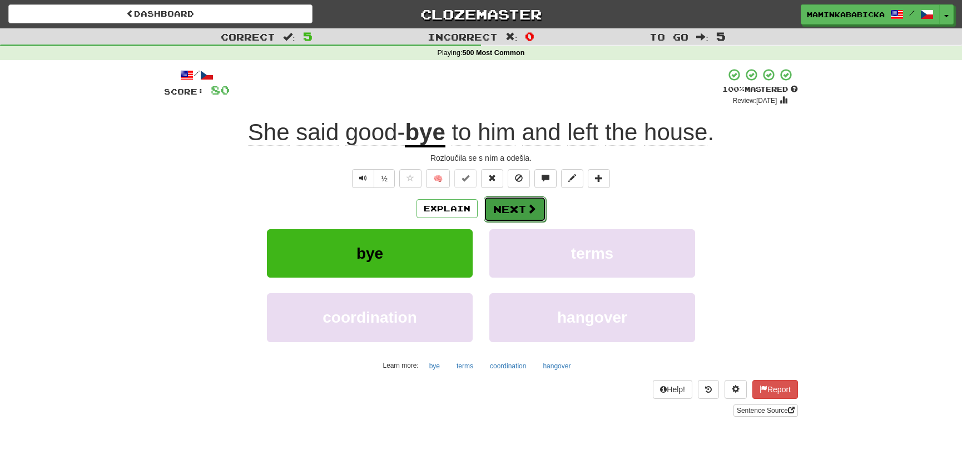
click at [518, 205] on button "Next" at bounding box center [515, 209] width 62 height 26
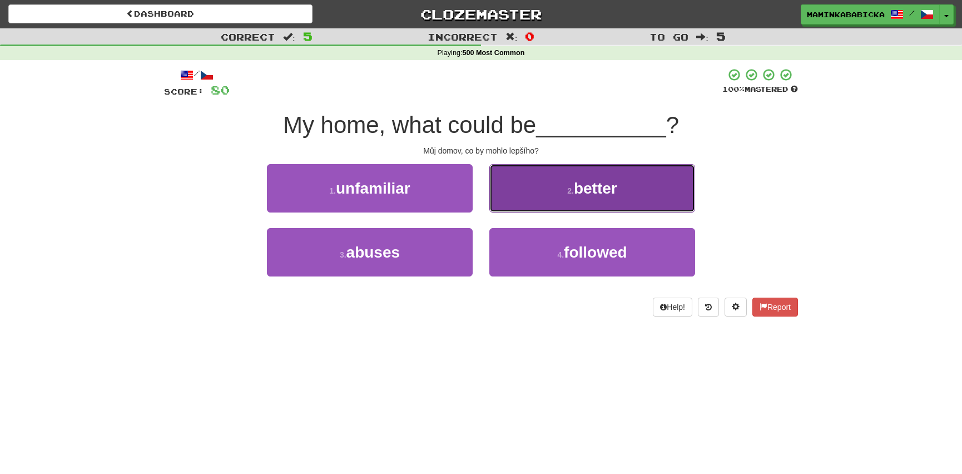
click at [596, 190] on span "better" at bounding box center [595, 188] width 43 height 17
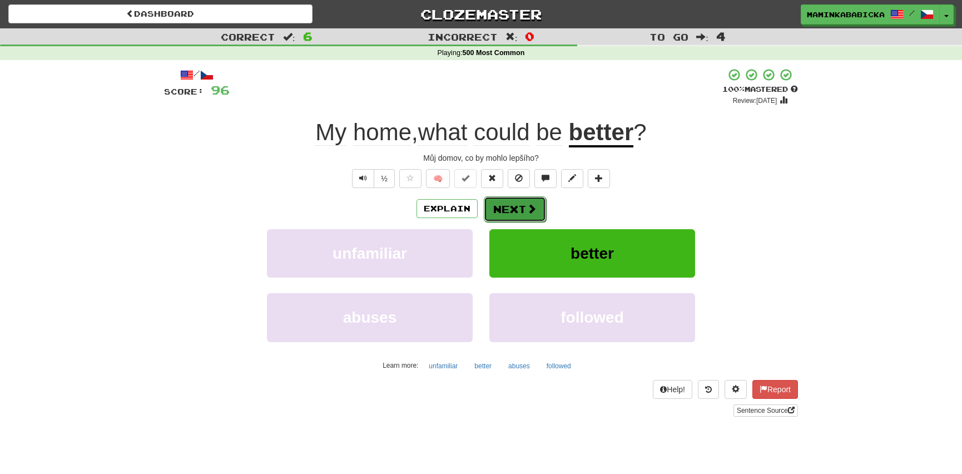
click at [527, 206] on span at bounding box center [532, 209] width 10 height 10
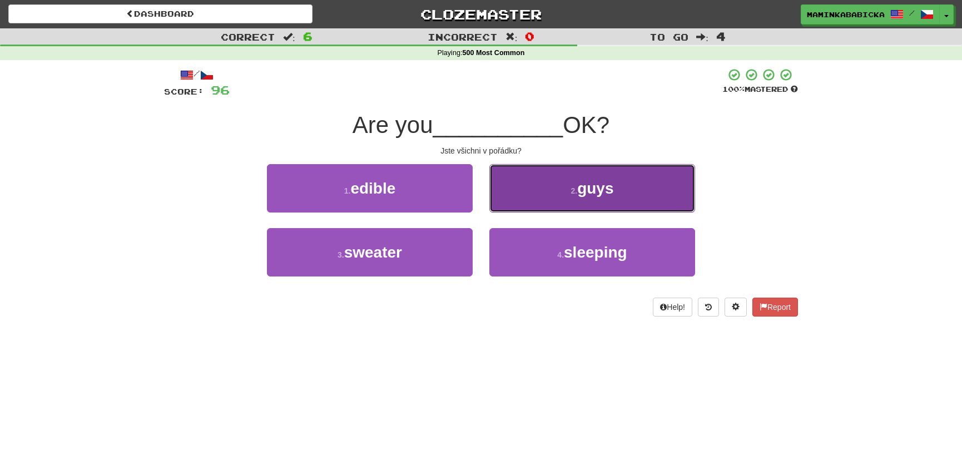
click at [580, 190] on span "guys" at bounding box center [595, 188] width 36 height 17
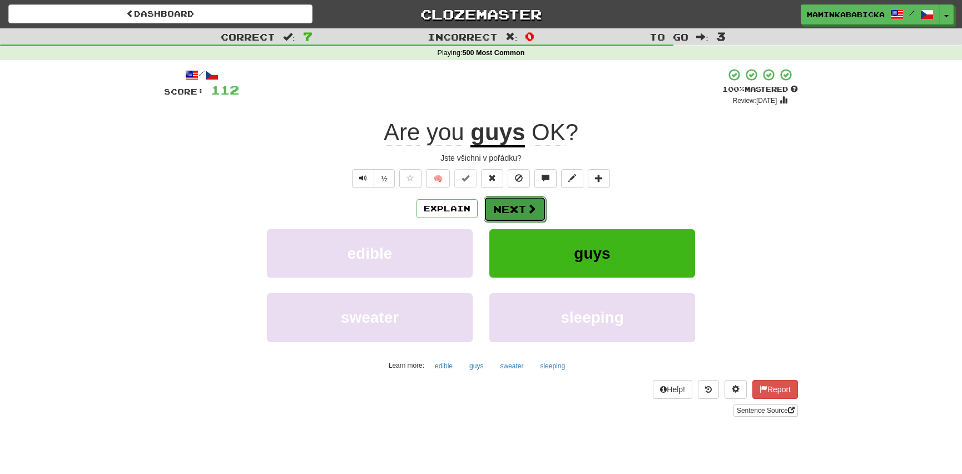
click at [518, 203] on button "Next" at bounding box center [515, 209] width 62 height 26
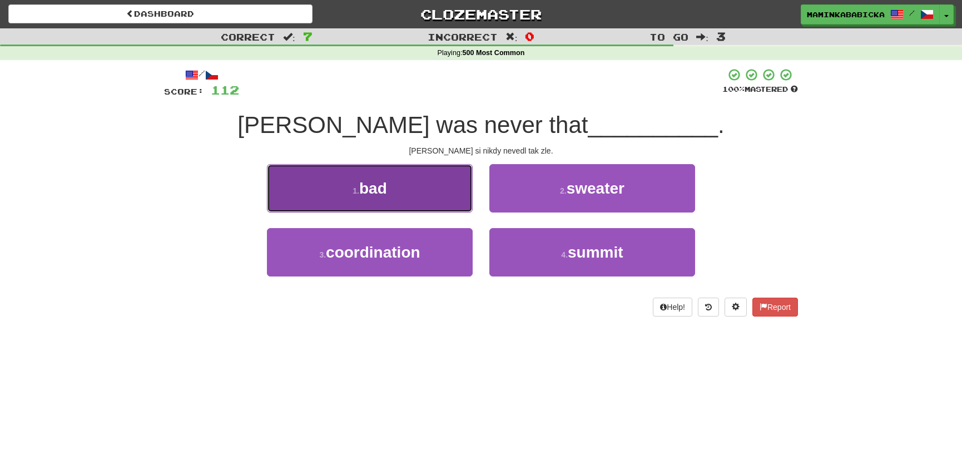
click at [384, 189] on span "bad" at bounding box center [373, 188] width 28 height 17
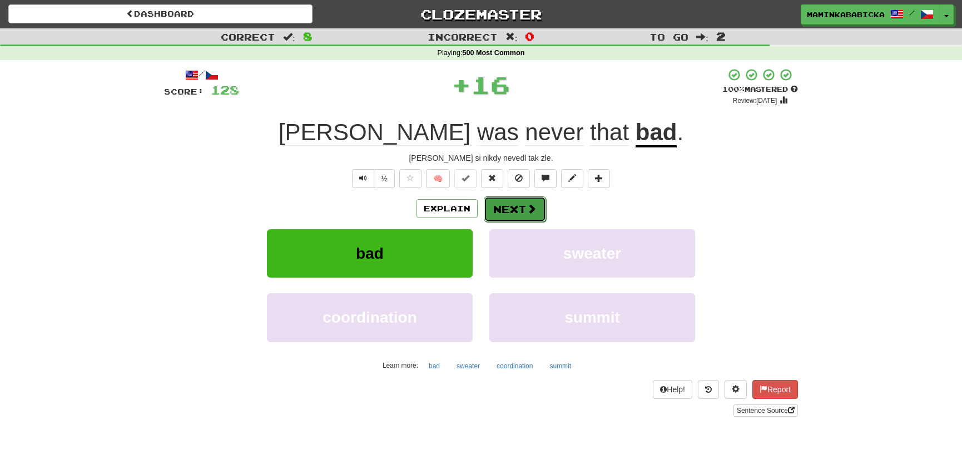
click at [532, 205] on span at bounding box center [532, 209] width 10 height 10
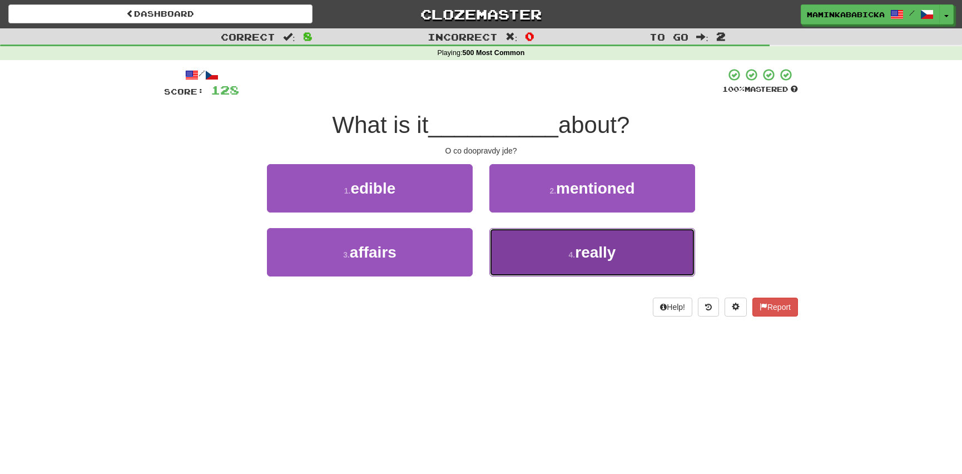
click at [601, 251] on span "really" at bounding box center [595, 252] width 41 height 17
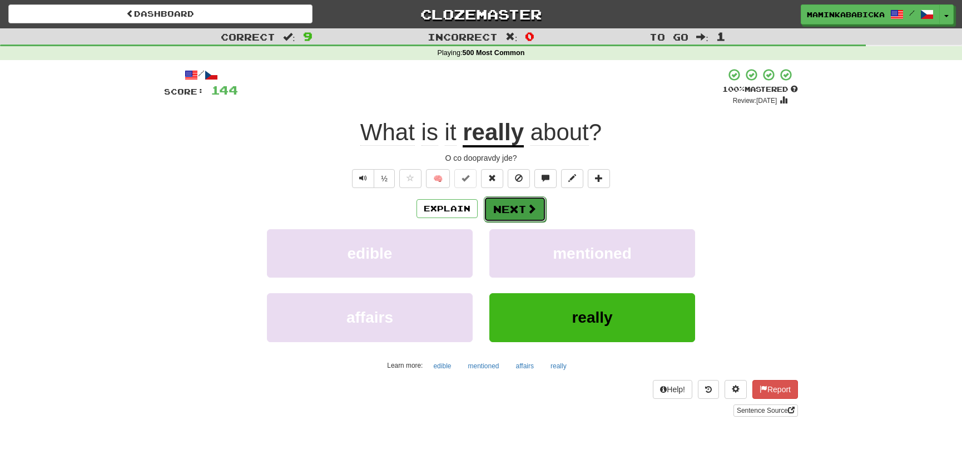
click at [518, 207] on button "Next" at bounding box center [515, 209] width 62 height 26
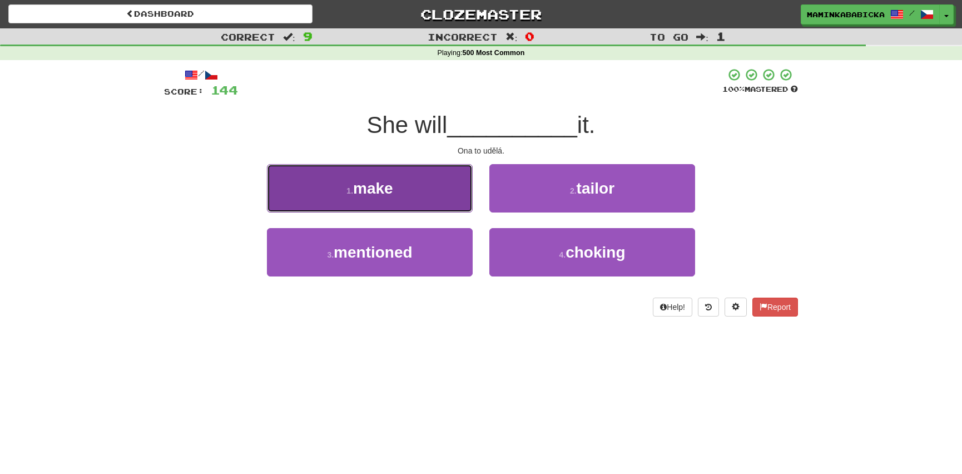
click at [395, 191] on button "1 . make" at bounding box center [370, 188] width 206 height 48
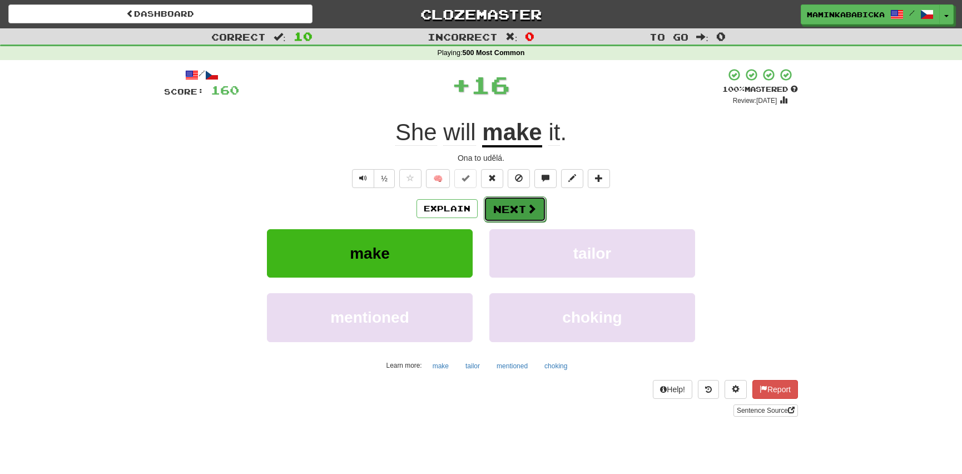
click at [521, 205] on button "Next" at bounding box center [515, 209] width 62 height 26
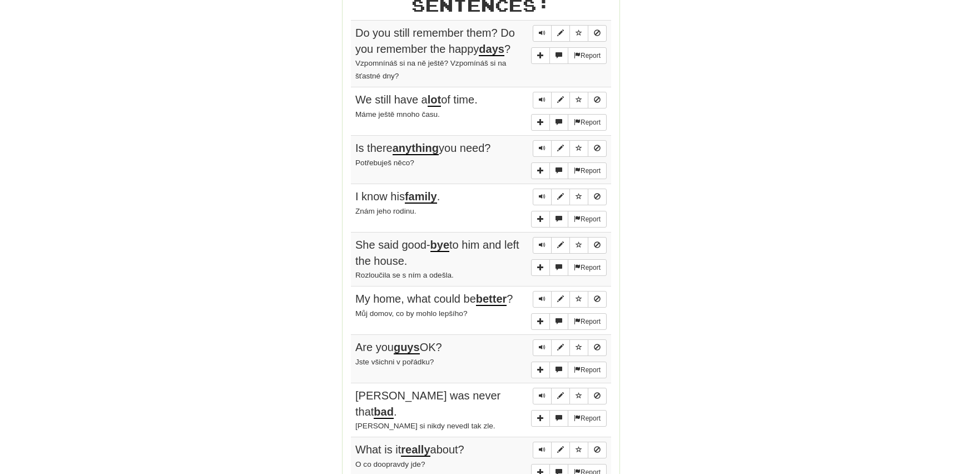
scroll to position [657, 0]
drag, startPoint x: 358, startPoint y: 343, endPoint x: 454, endPoint y: 339, distance: 96.9
click at [456, 344] on div "Are you guys OK?" at bounding box center [480, 347] width 251 height 16
copy span "Are you guys OK?"
click at [473, 361] on div "Jste všichni v pořádku?" at bounding box center [480, 361] width 251 height 13
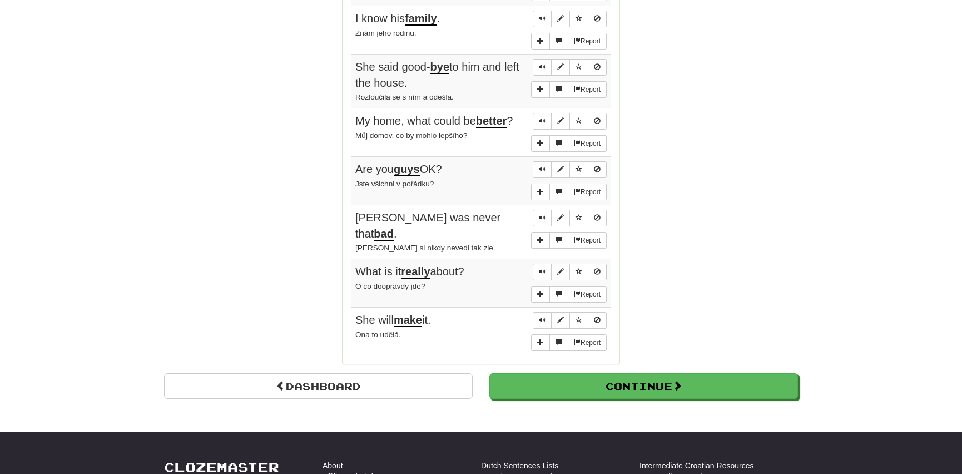
scroll to position [859, 0]
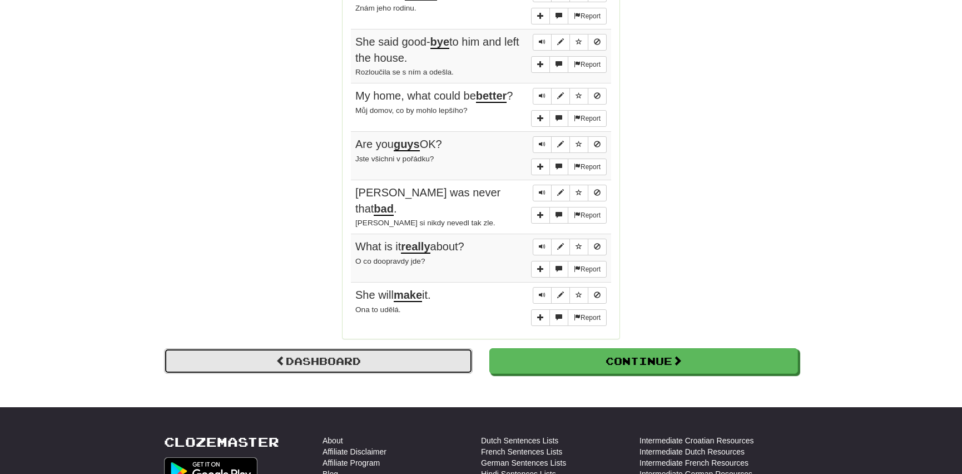
click at [367, 348] on link "Dashboard" at bounding box center [318, 361] width 309 height 26
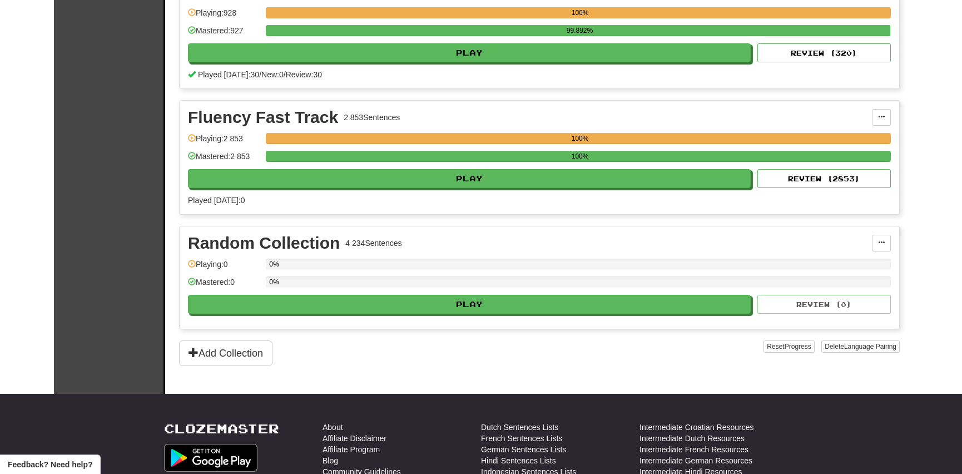
scroll to position [708, 0]
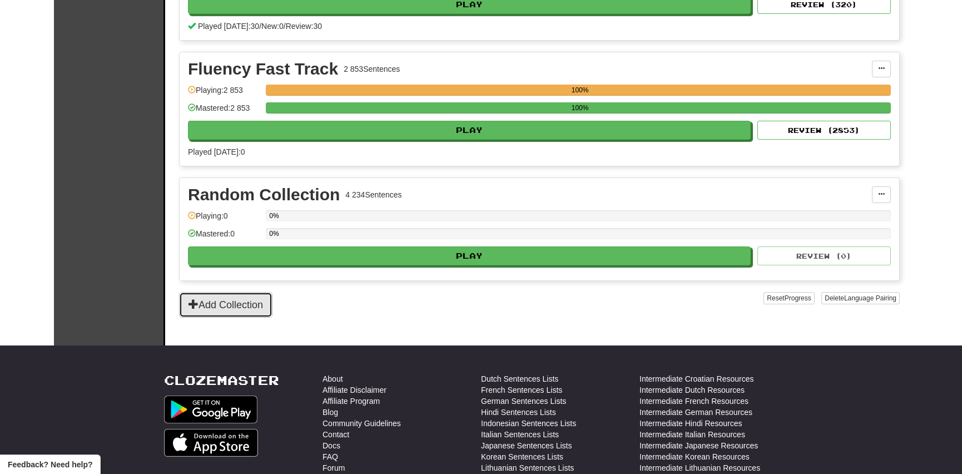
click at [243, 302] on button "Add Collection" at bounding box center [225, 305] width 93 height 26
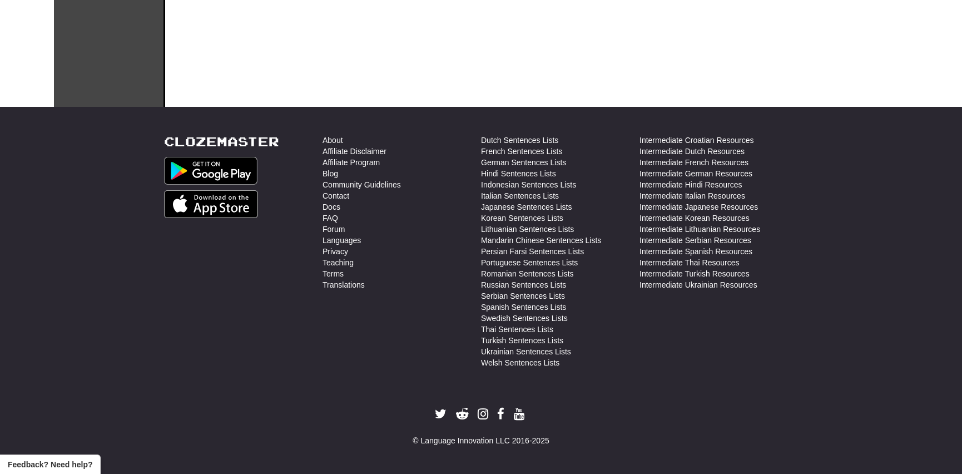
scroll to position [0, 0]
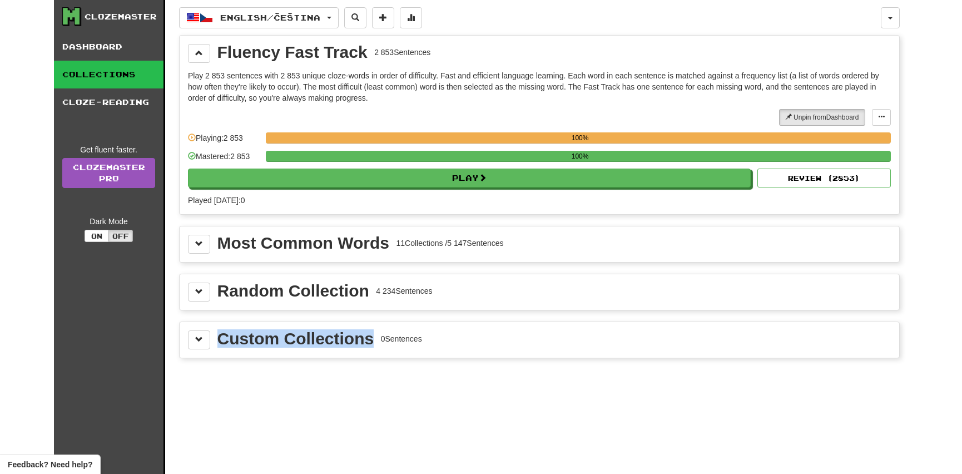
drag, startPoint x: 217, startPoint y: 331, endPoint x: 374, endPoint y: 337, distance: 156.4
click at [374, 337] on div "Custom Collections 0 Sentences" at bounding box center [319, 338] width 205 height 17
copy div "Custom Collections"
click at [252, 387] on div "English / Čeština English / Čeština Streak: 825 Review: 3 357 Points [DATE]: 48…" at bounding box center [539, 251] width 721 height 502
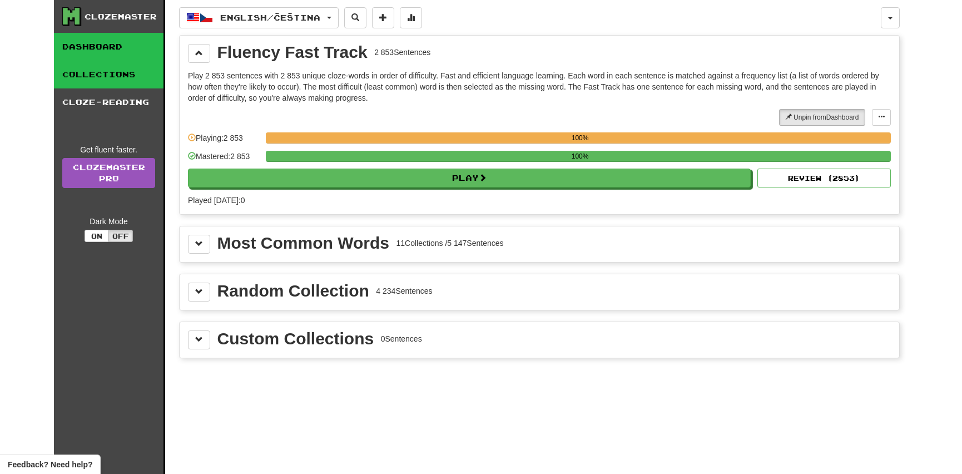
click at [103, 42] on link "Dashboard" at bounding box center [109, 47] width 110 height 28
